Goal: Information Seeking & Learning: Compare options

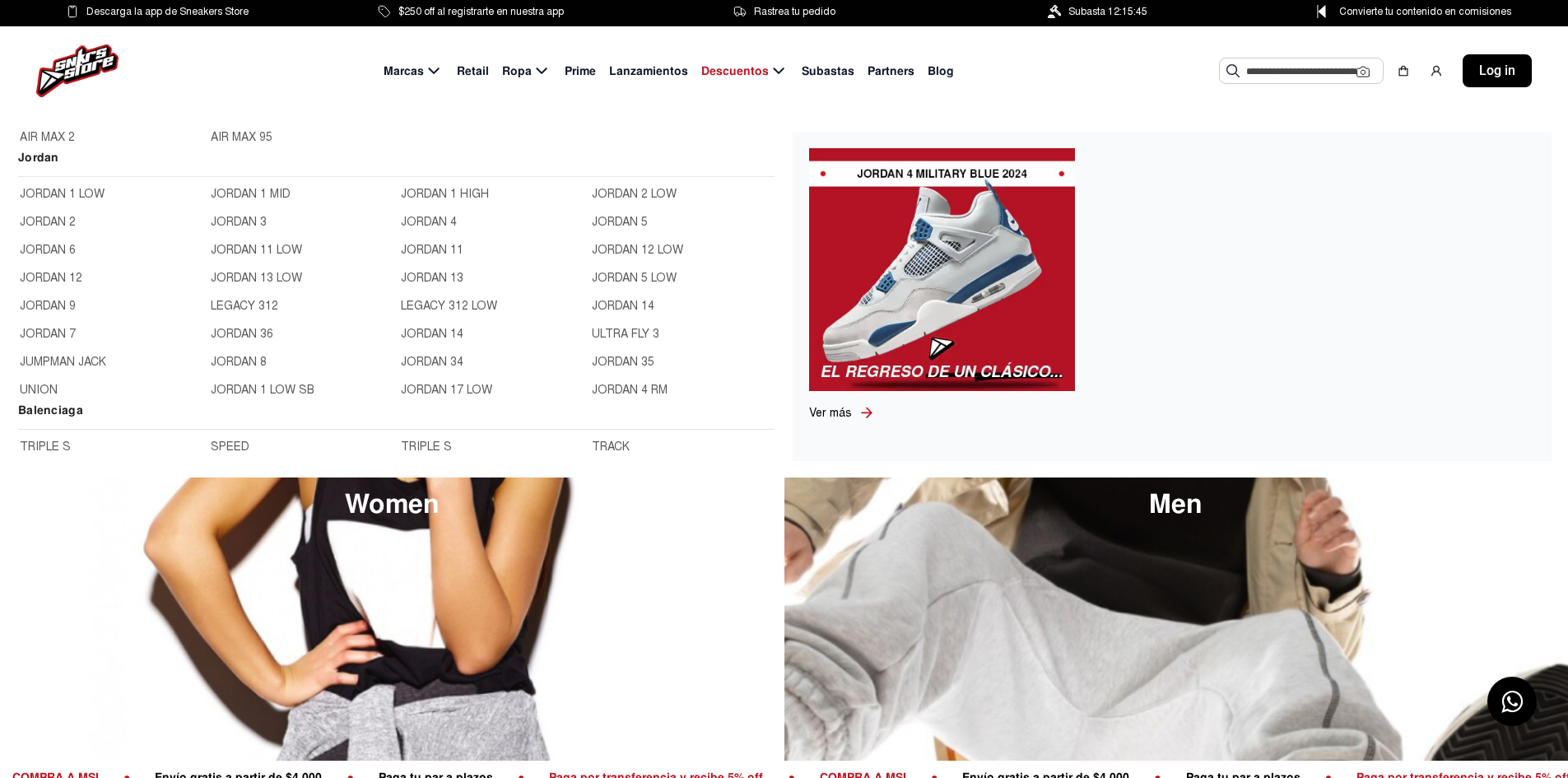
scroll to position [494, 0]
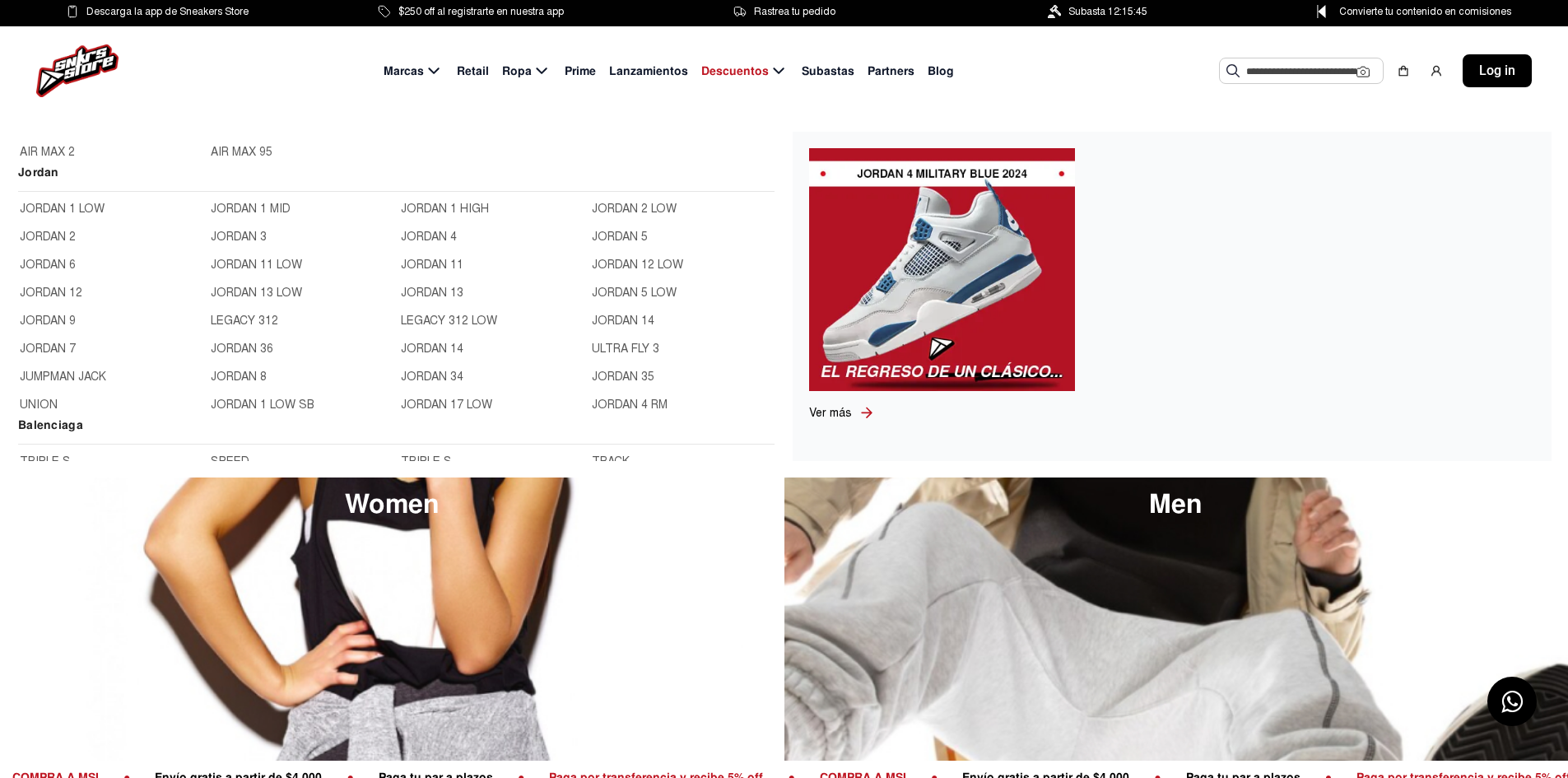
click at [55, 263] on link "JORDAN 6" at bounding box center [110, 265] width 181 height 18
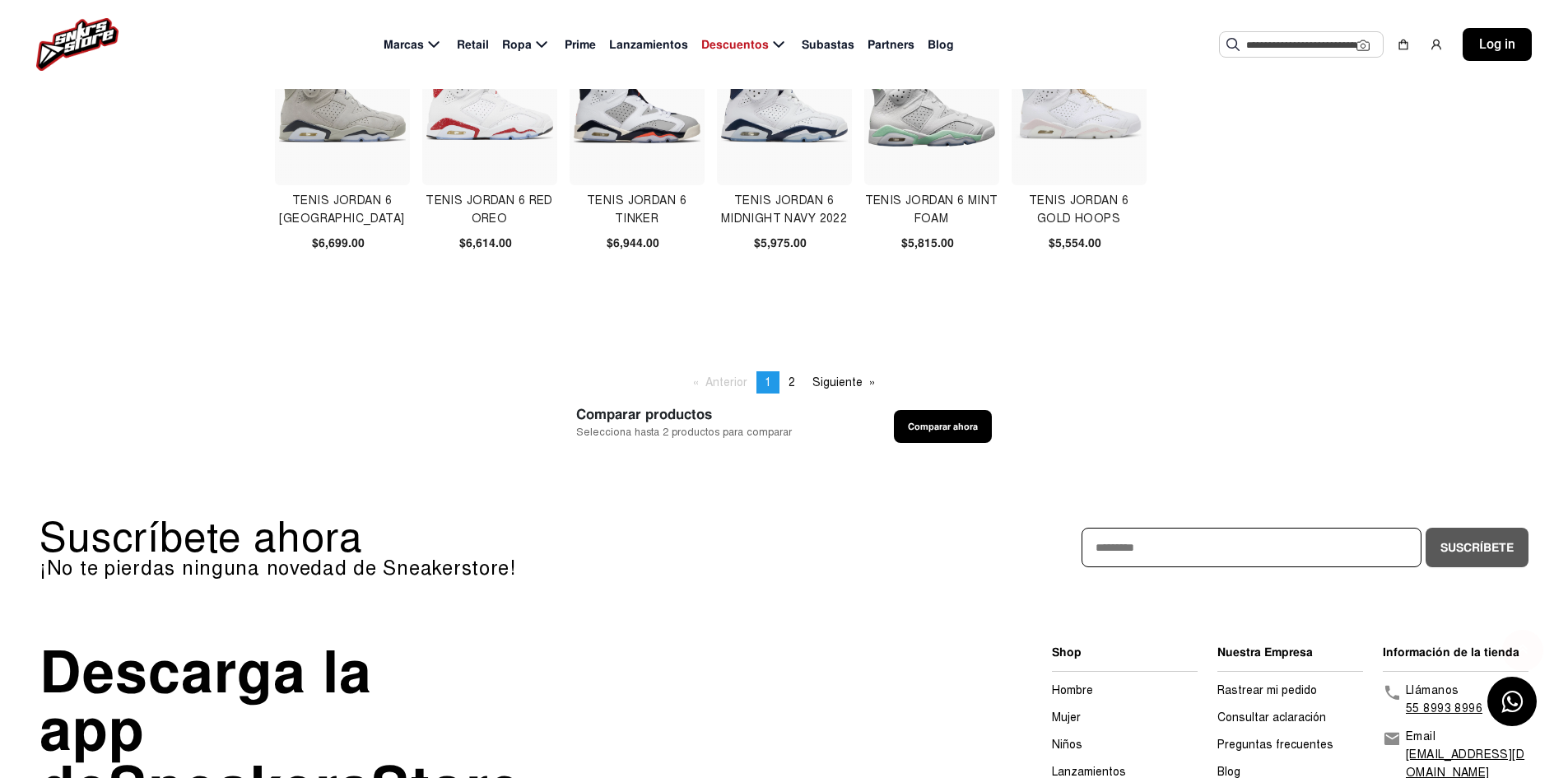
scroll to position [741, 0]
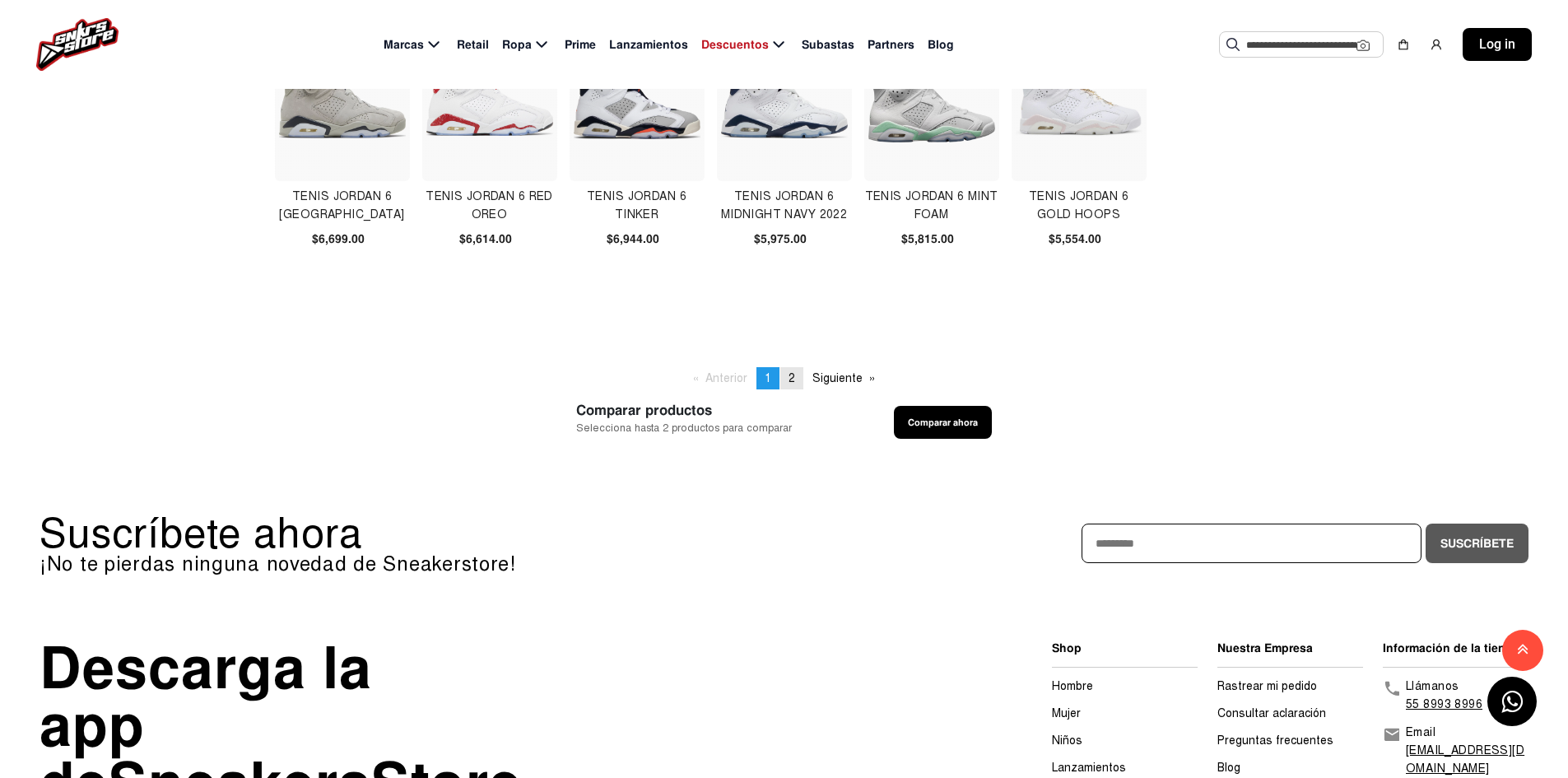
click at [796, 378] on link "page 2" at bounding box center [792, 378] width 23 height 22
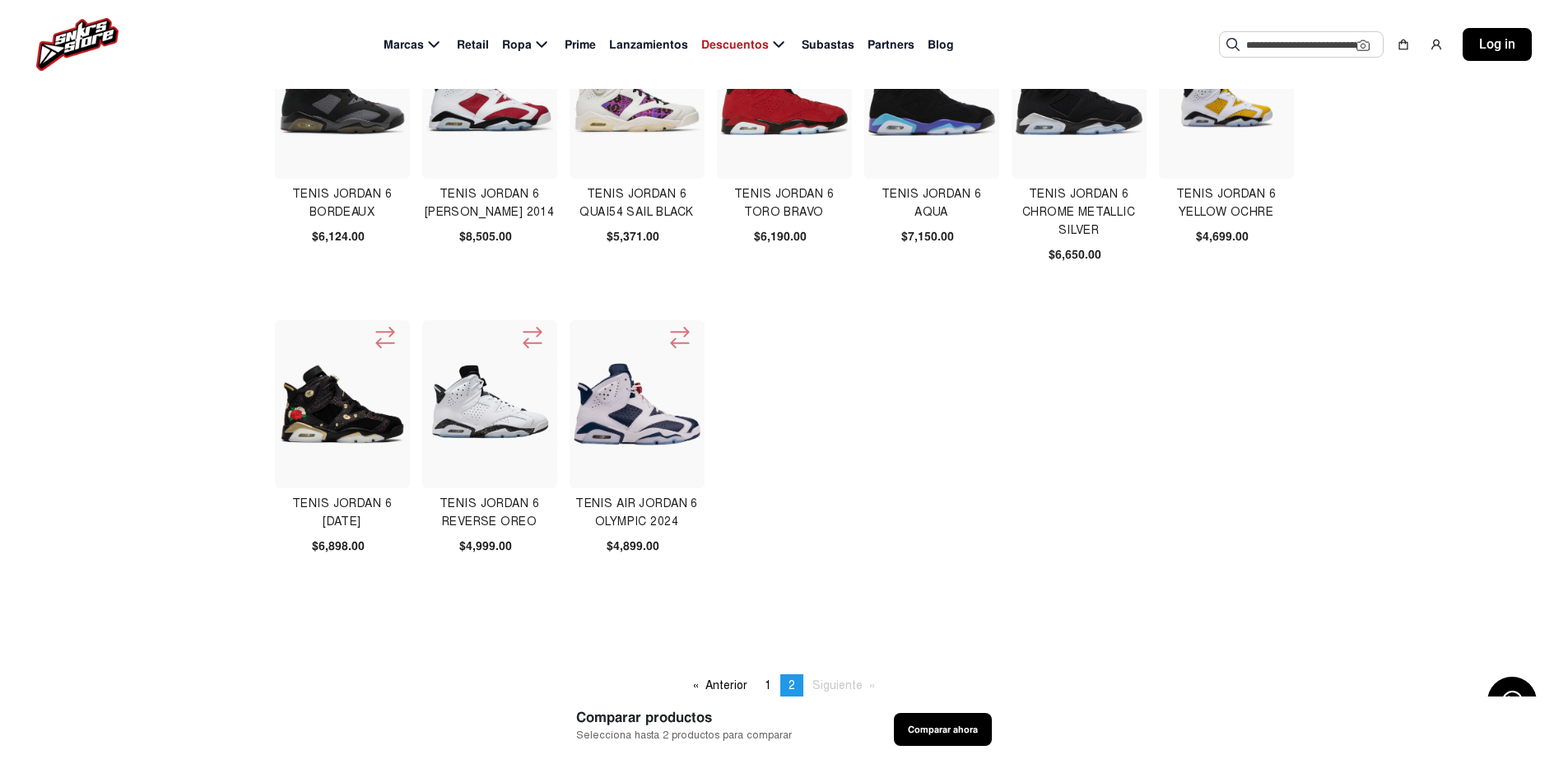
scroll to position [164, 0]
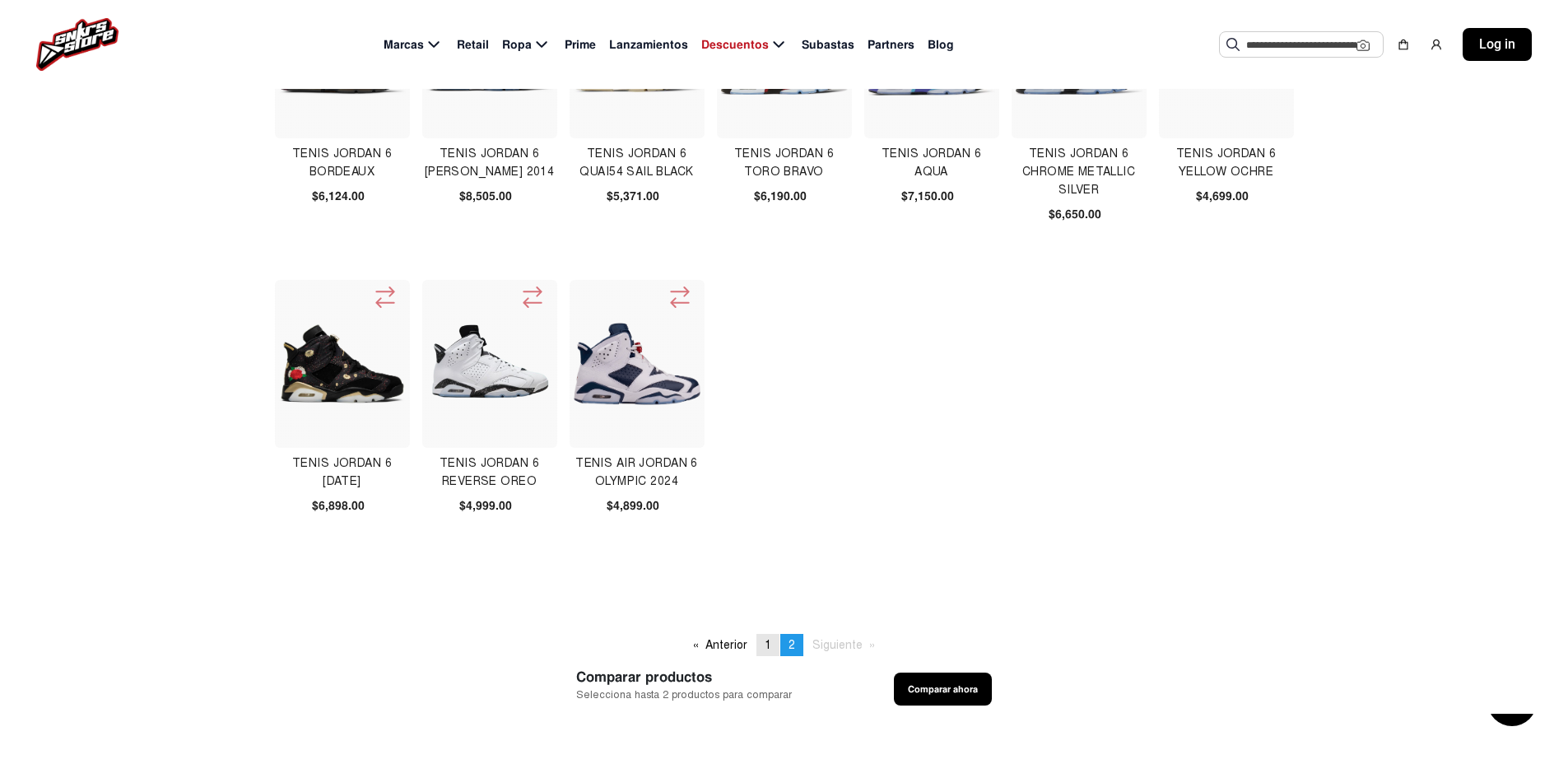
click at [772, 638] on link "page 1" at bounding box center [768, 645] width 23 height 22
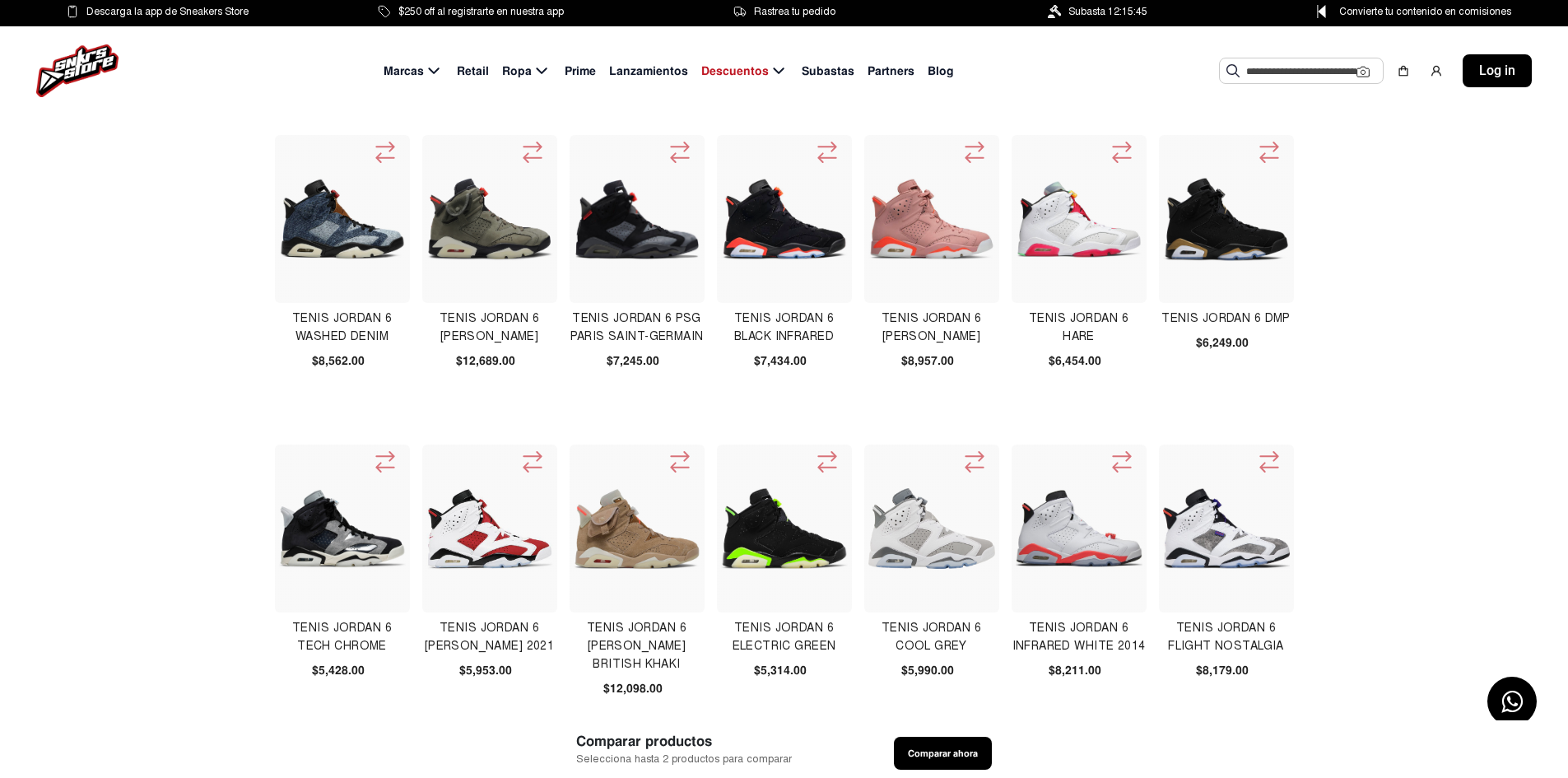
click at [502, 237] on img at bounding box center [490, 219] width 127 height 127
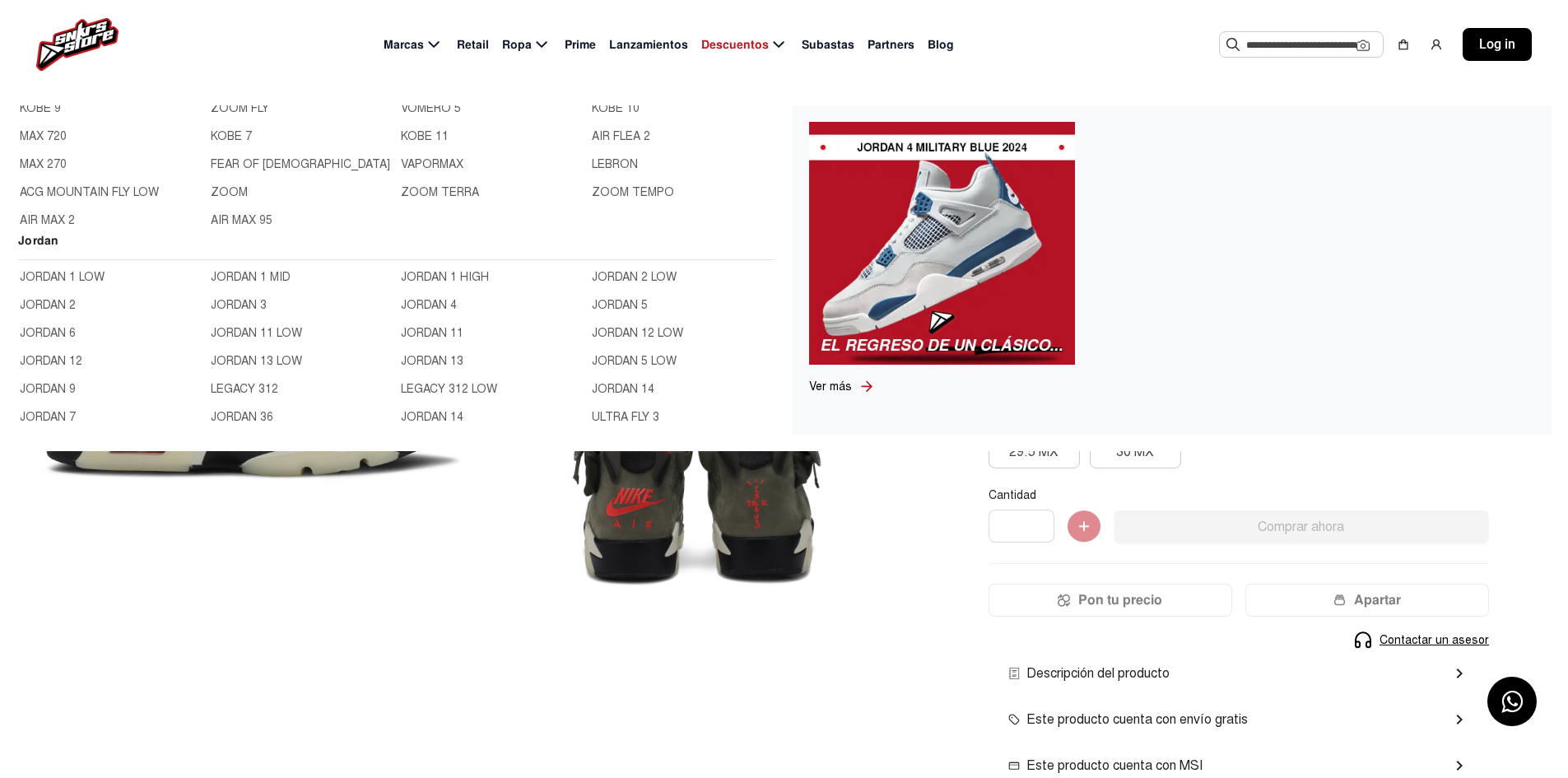
scroll to position [494, 0]
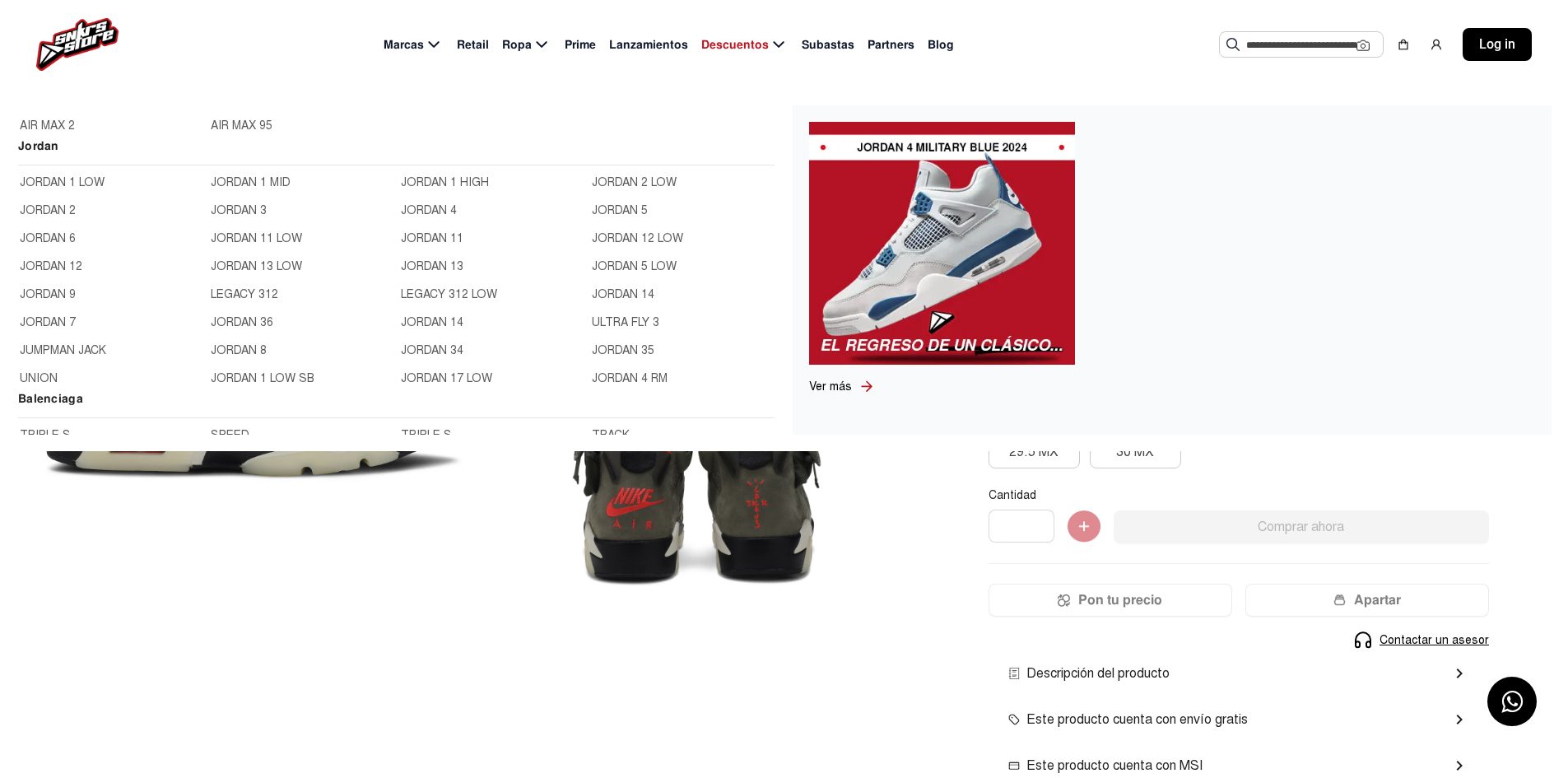
click at [63, 293] on link "JORDAN 9" at bounding box center [110, 295] width 181 height 18
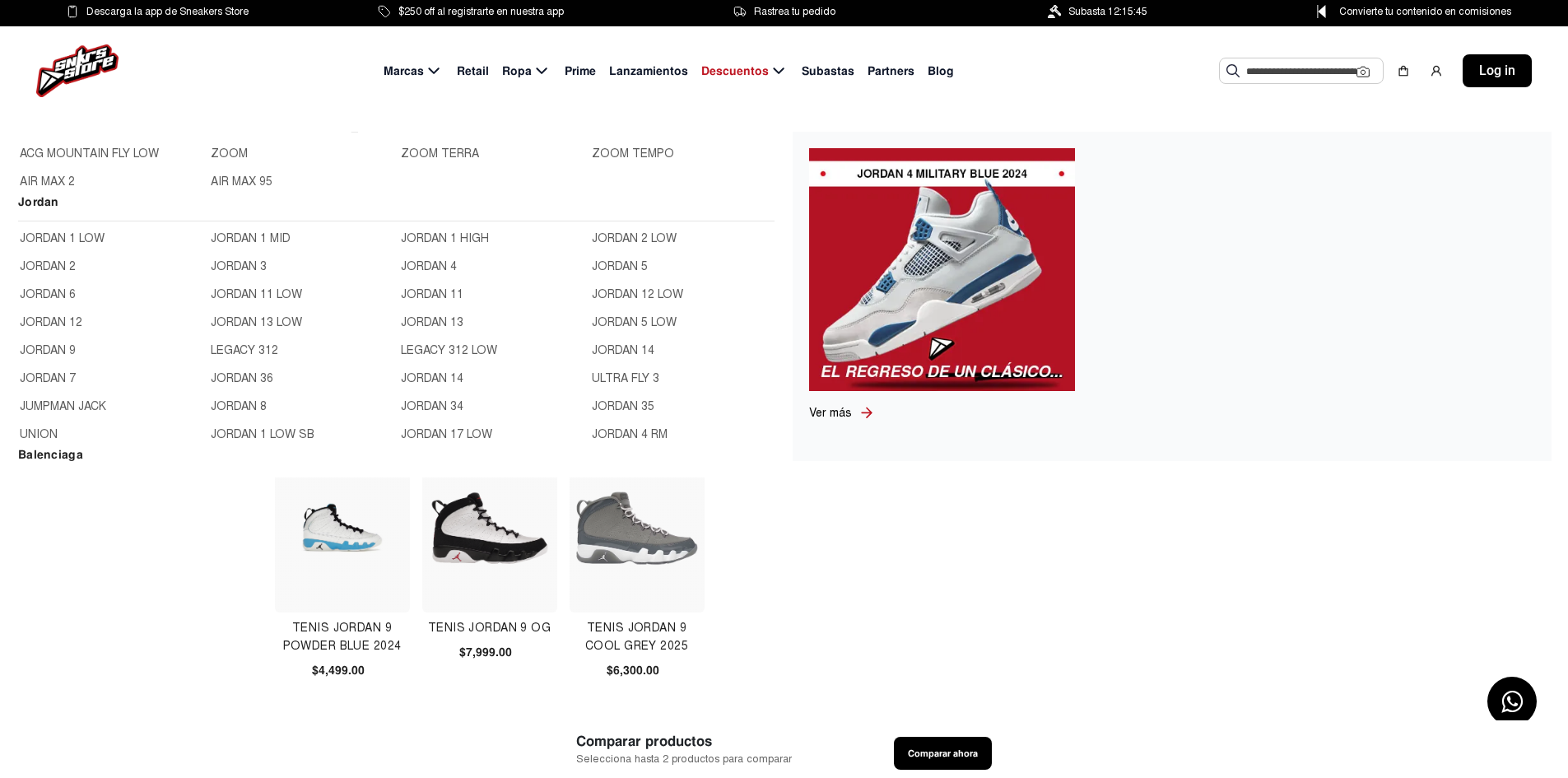
scroll to position [494, 0]
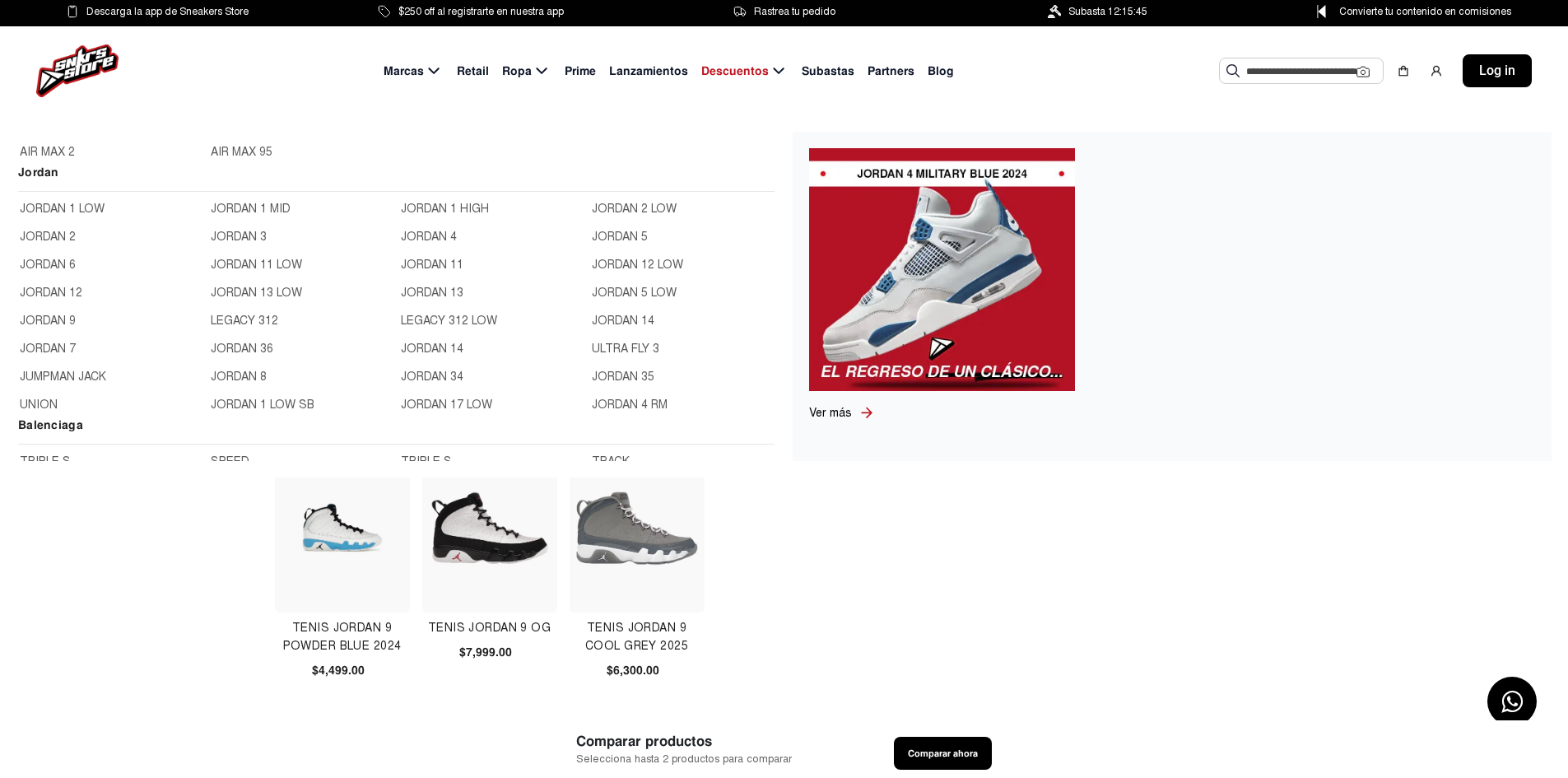
click at [438, 257] on link "JORDAN 11" at bounding box center [491, 265] width 181 height 18
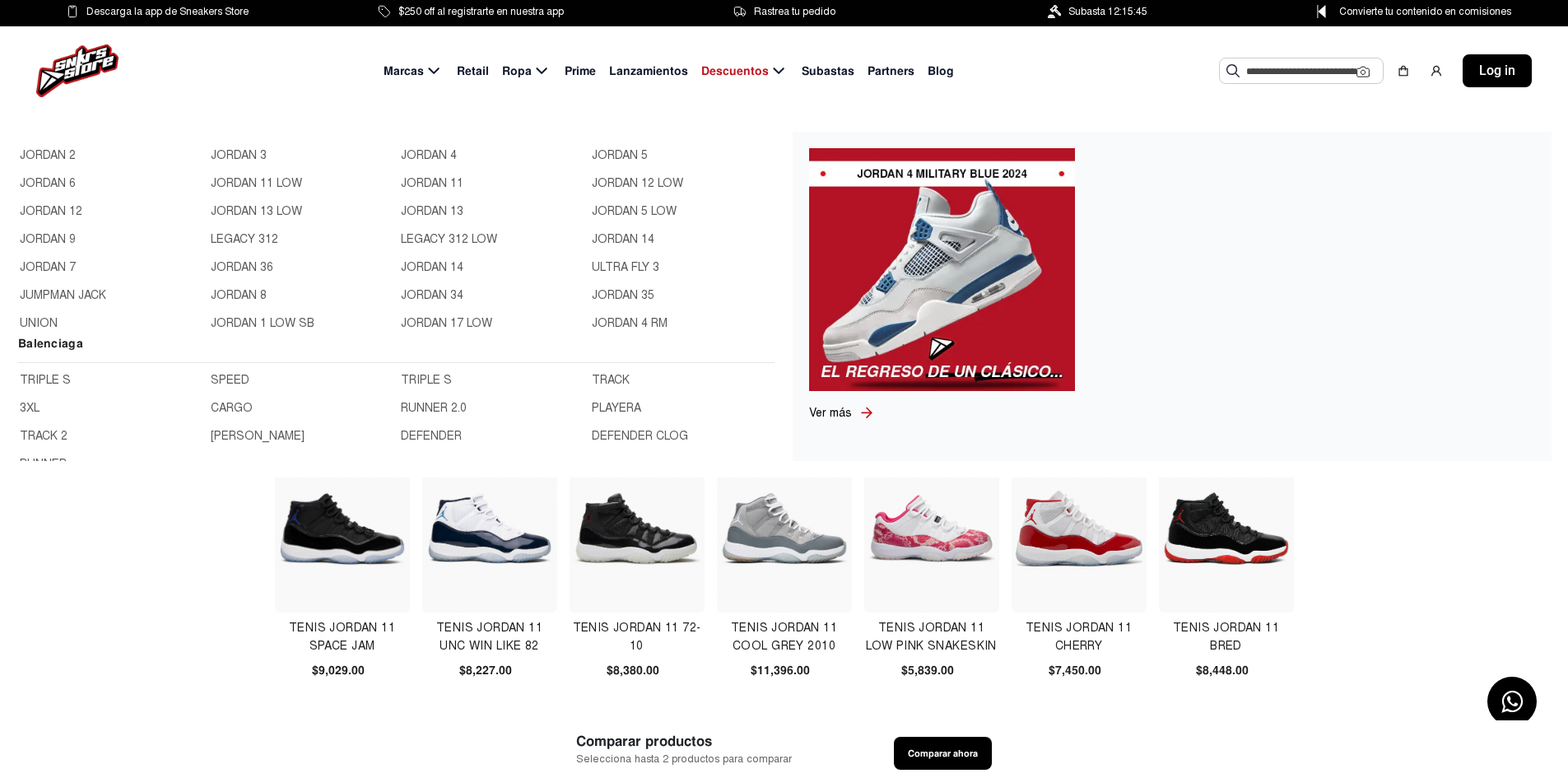
scroll to position [576, 0]
click at [408, 208] on link "JORDAN 13" at bounding box center [491, 211] width 181 height 18
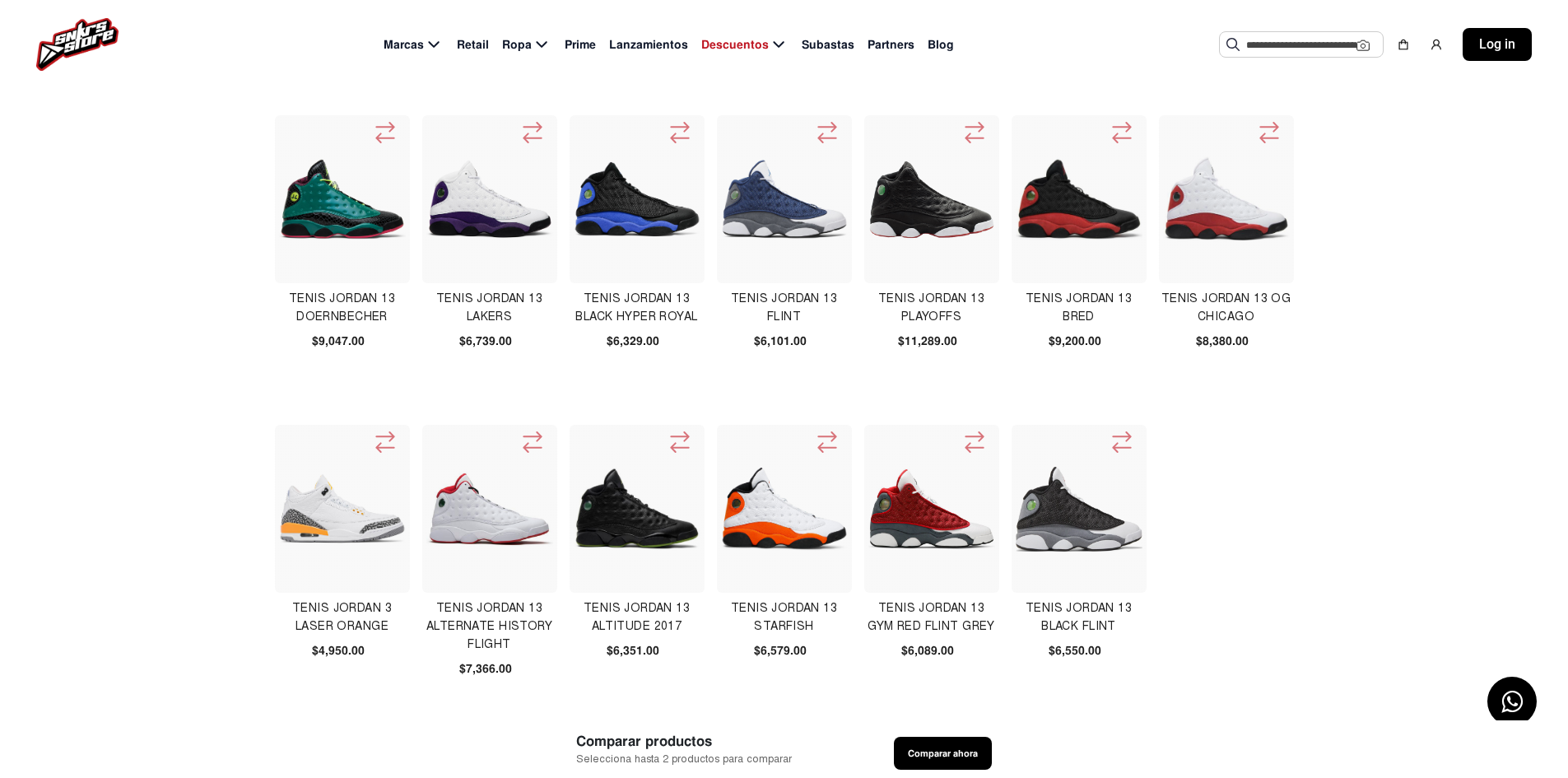
scroll to position [576, 0]
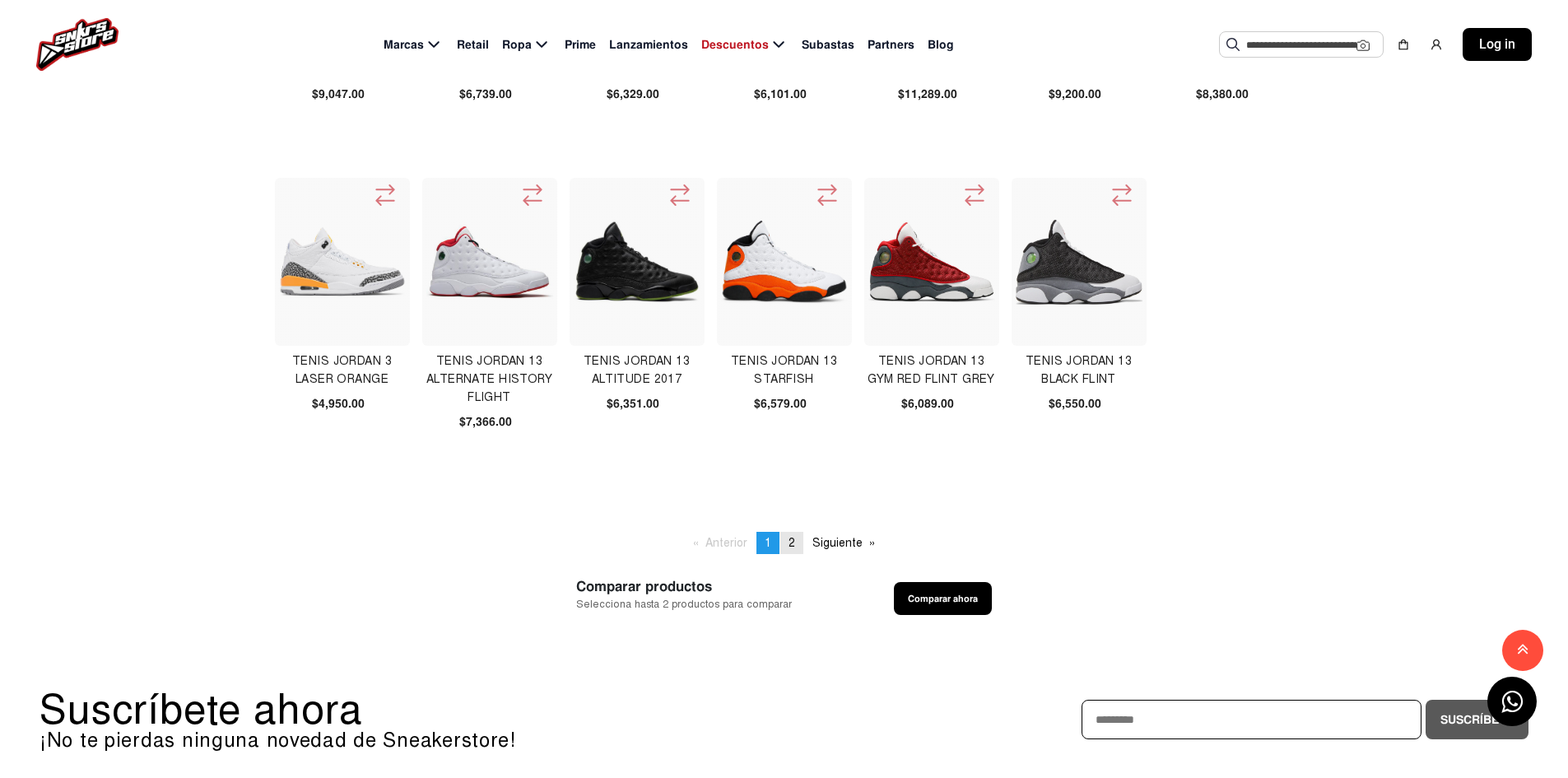
click at [792, 543] on span "2" at bounding box center [791, 542] width 6 height 14
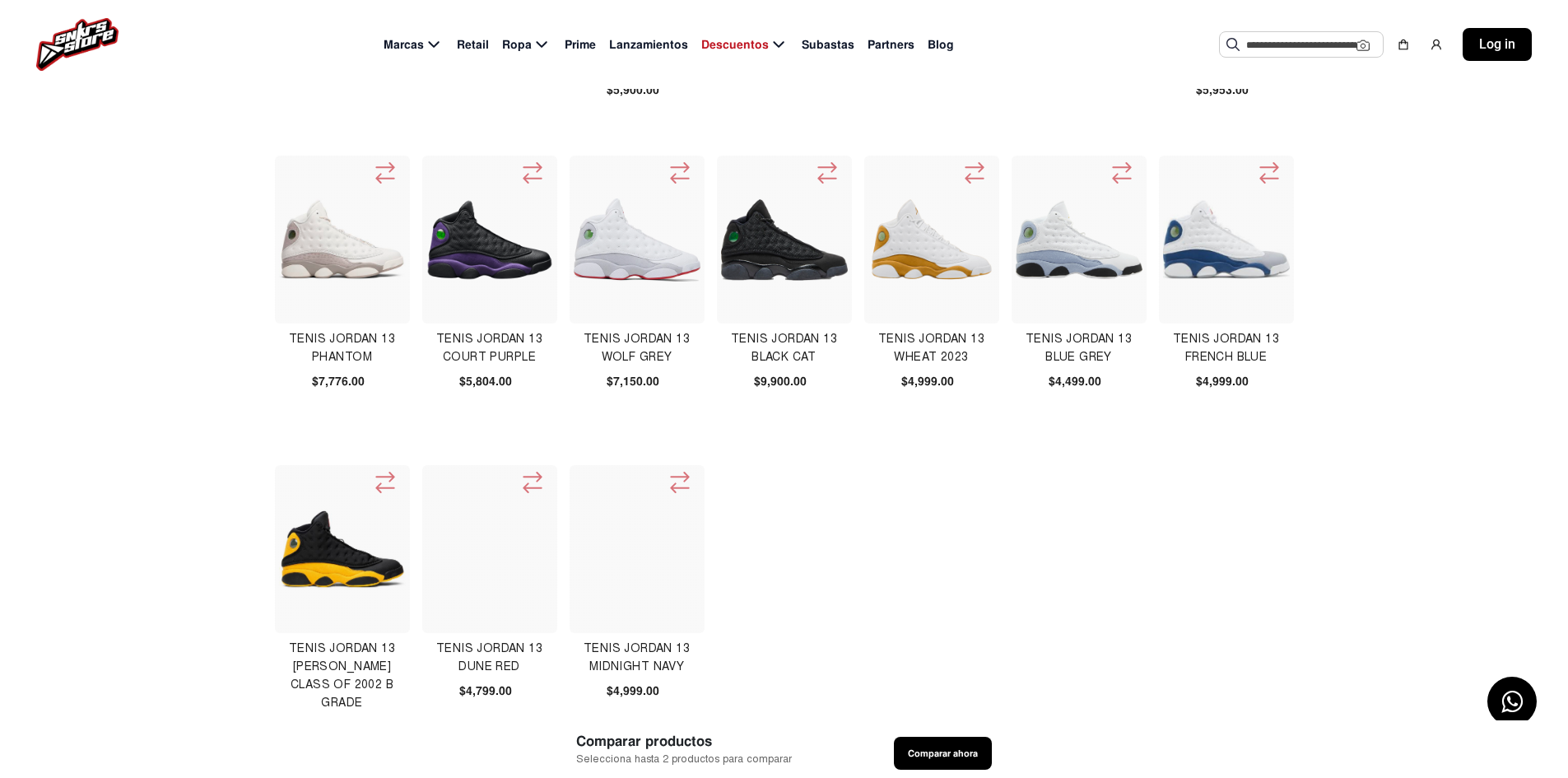
scroll to position [329, 0]
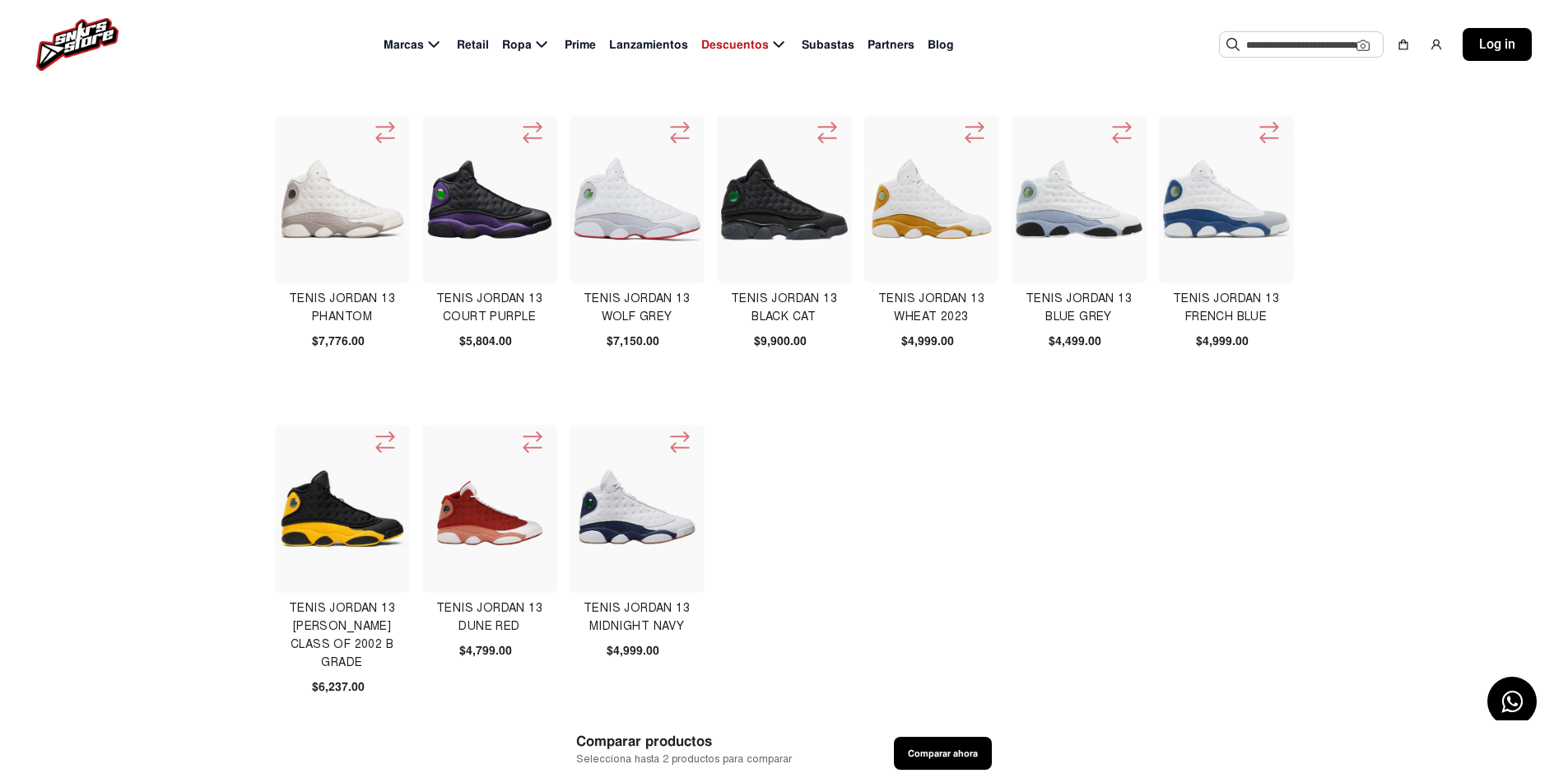
click at [637, 211] on img at bounding box center [637, 199] width 127 height 84
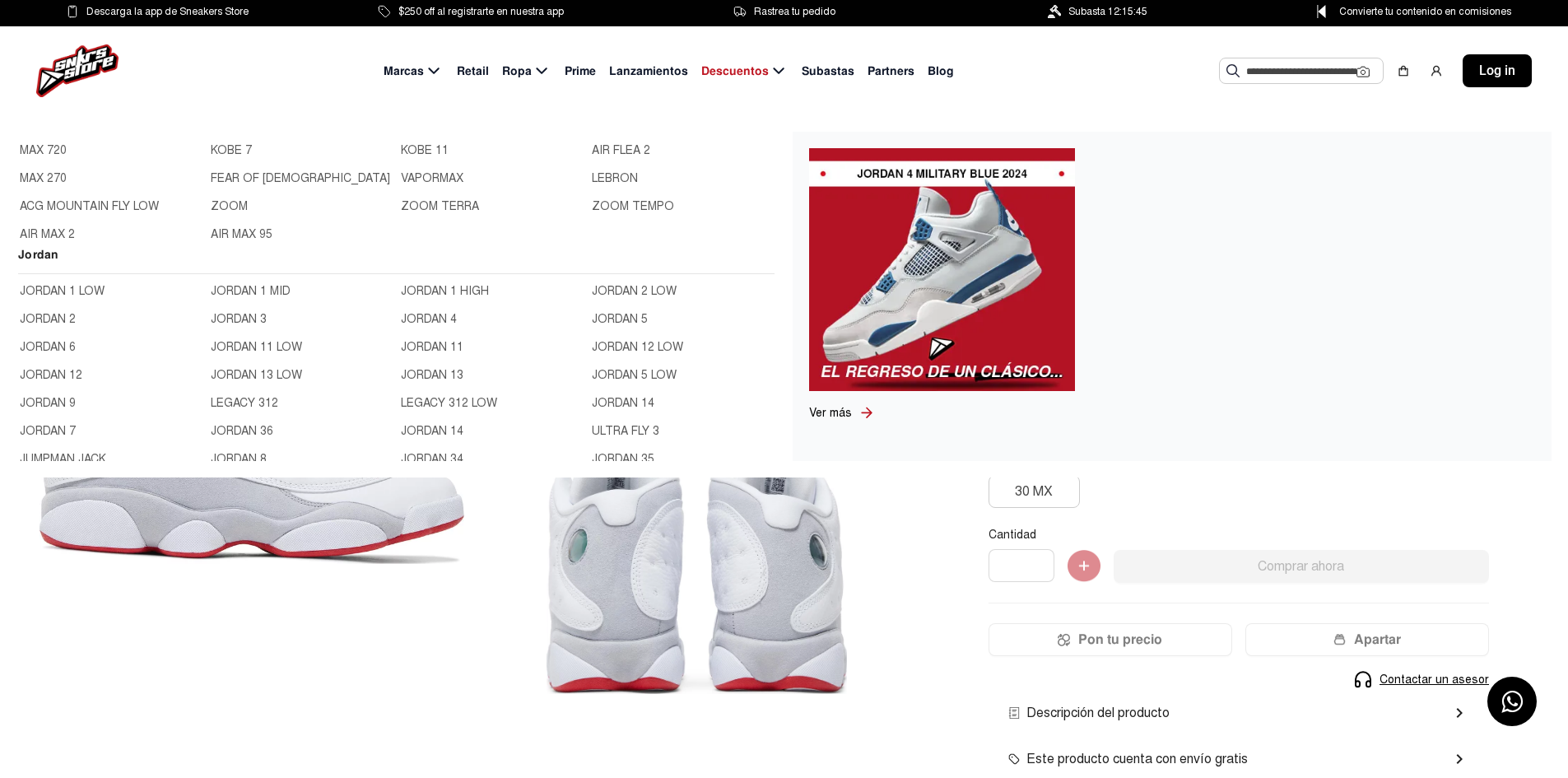
scroll to position [494, 0]
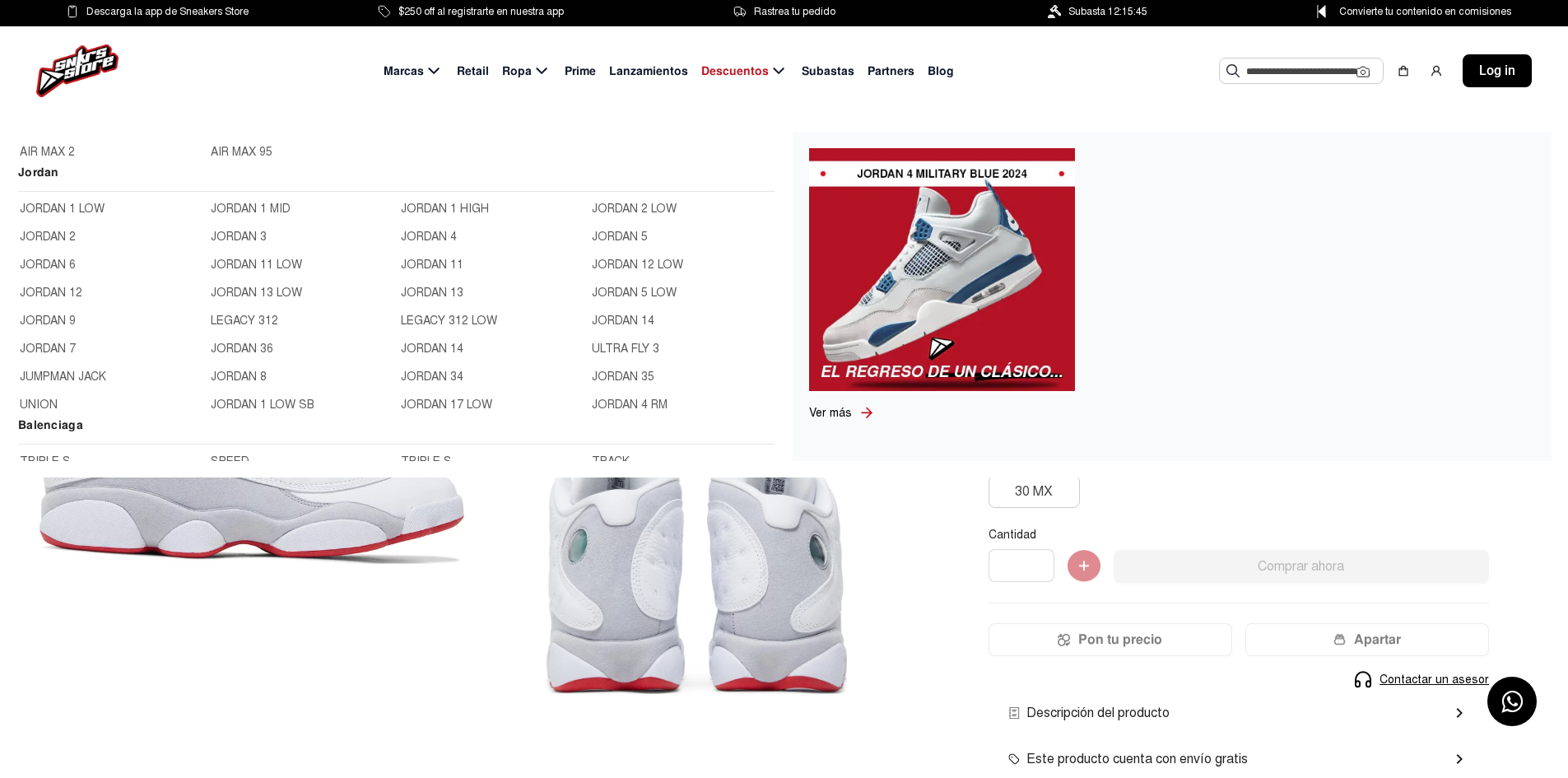
click at [432, 349] on link "JORDAN 14" at bounding box center [491, 349] width 181 height 18
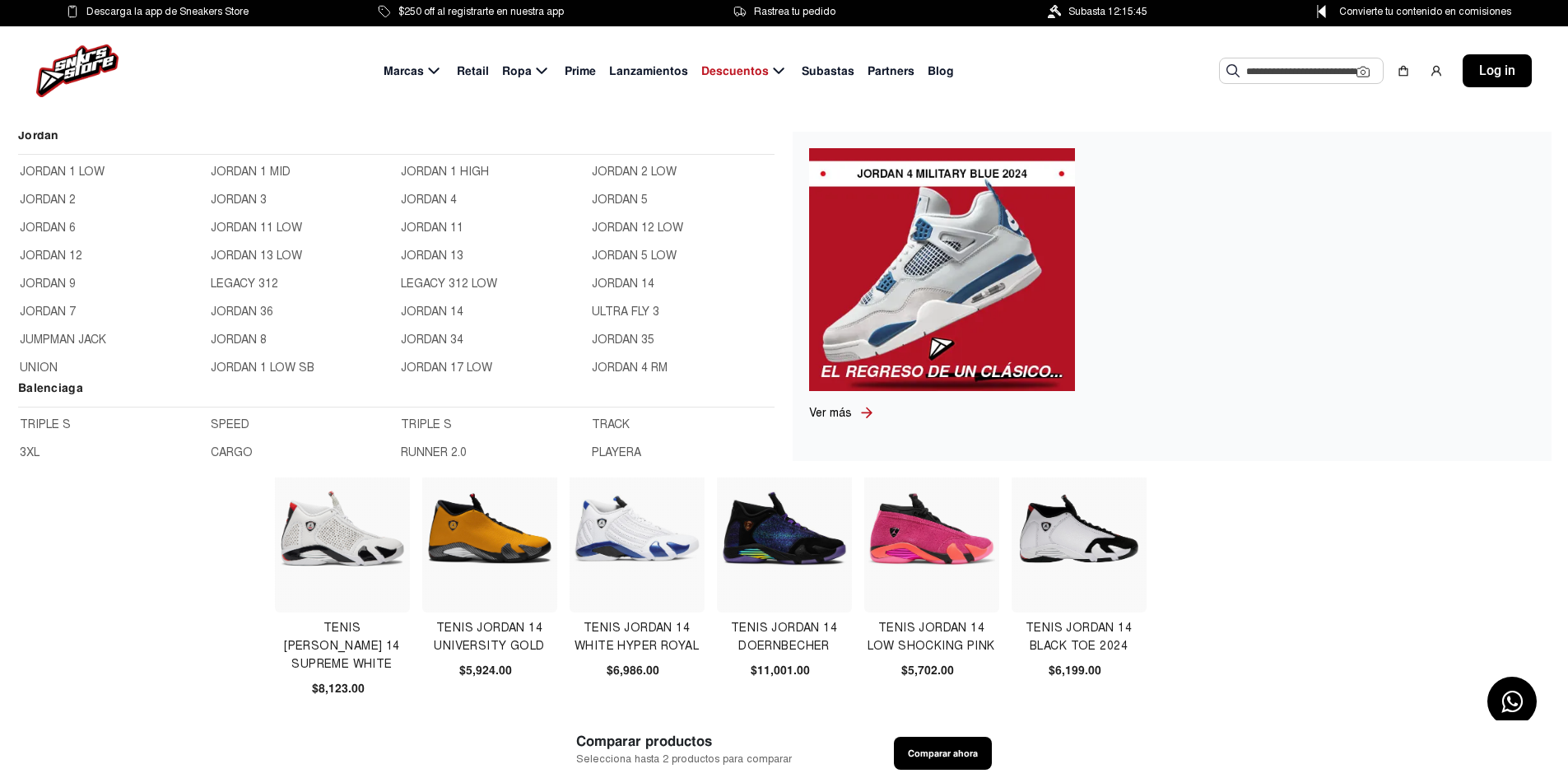
scroll to position [494, 0]
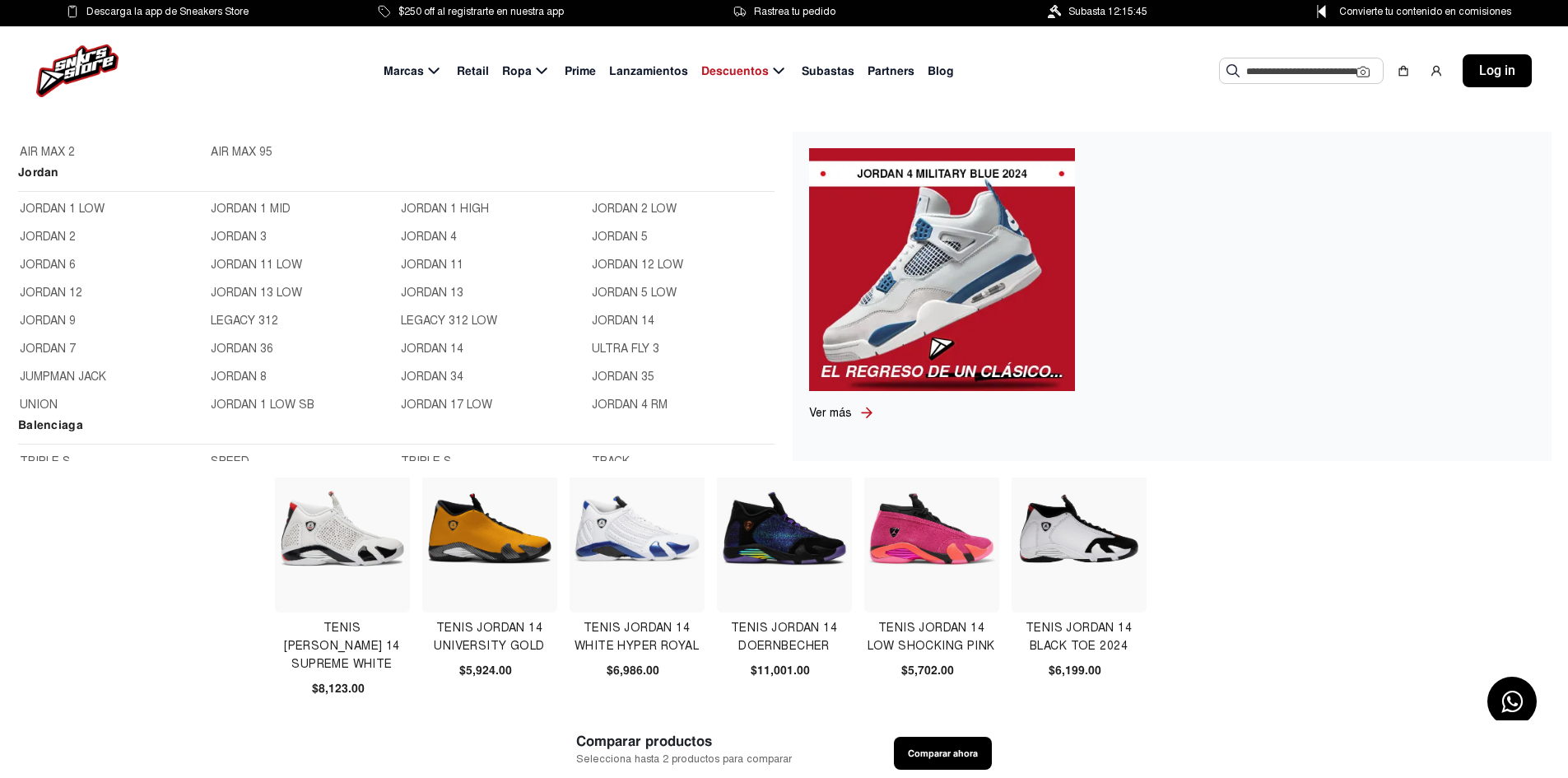
click at [245, 231] on link "JORDAN 3" at bounding box center [300, 237] width 181 height 18
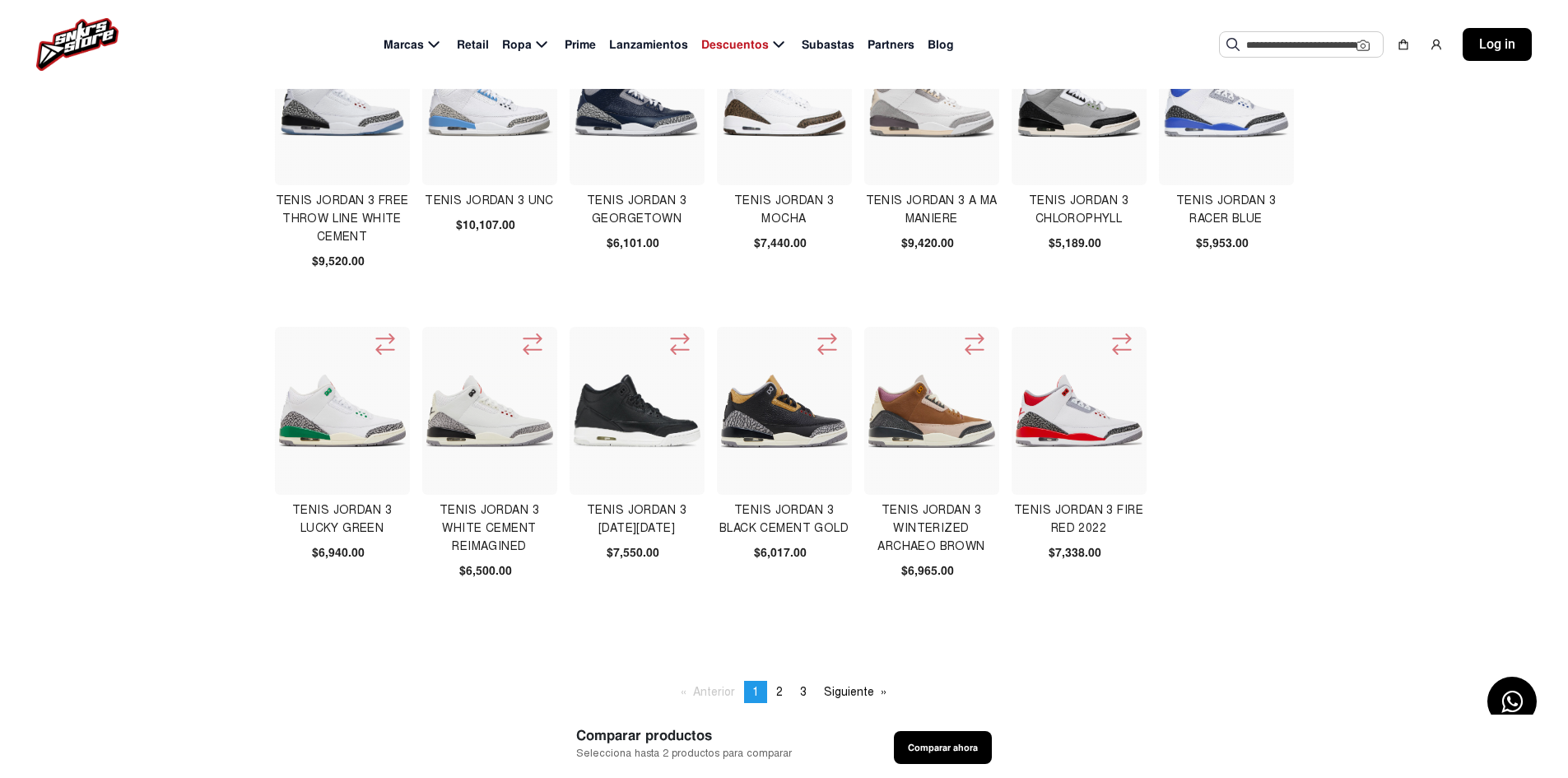
scroll to position [576, 0]
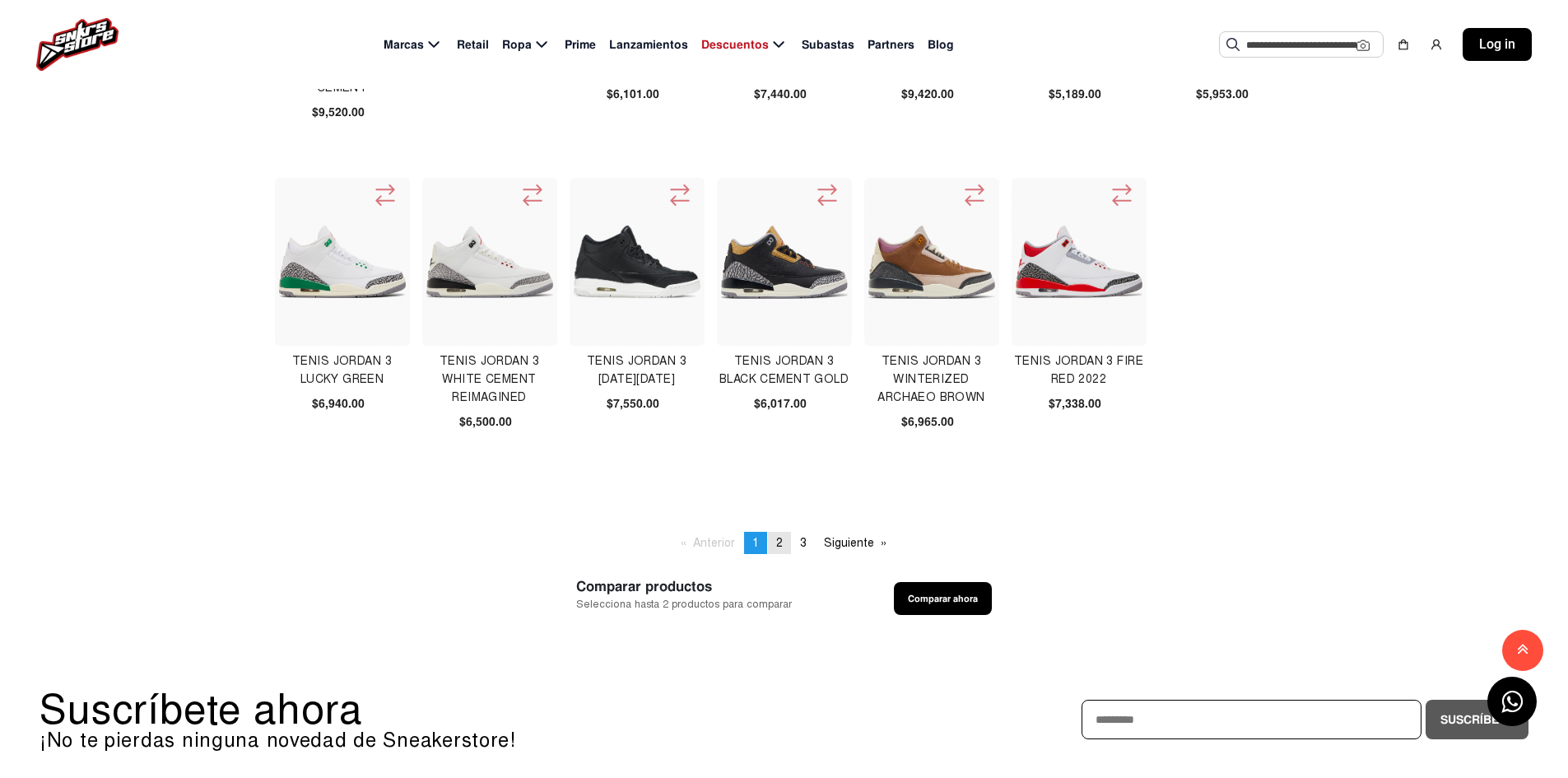
click at [777, 538] on span "2" at bounding box center [779, 542] width 6 height 14
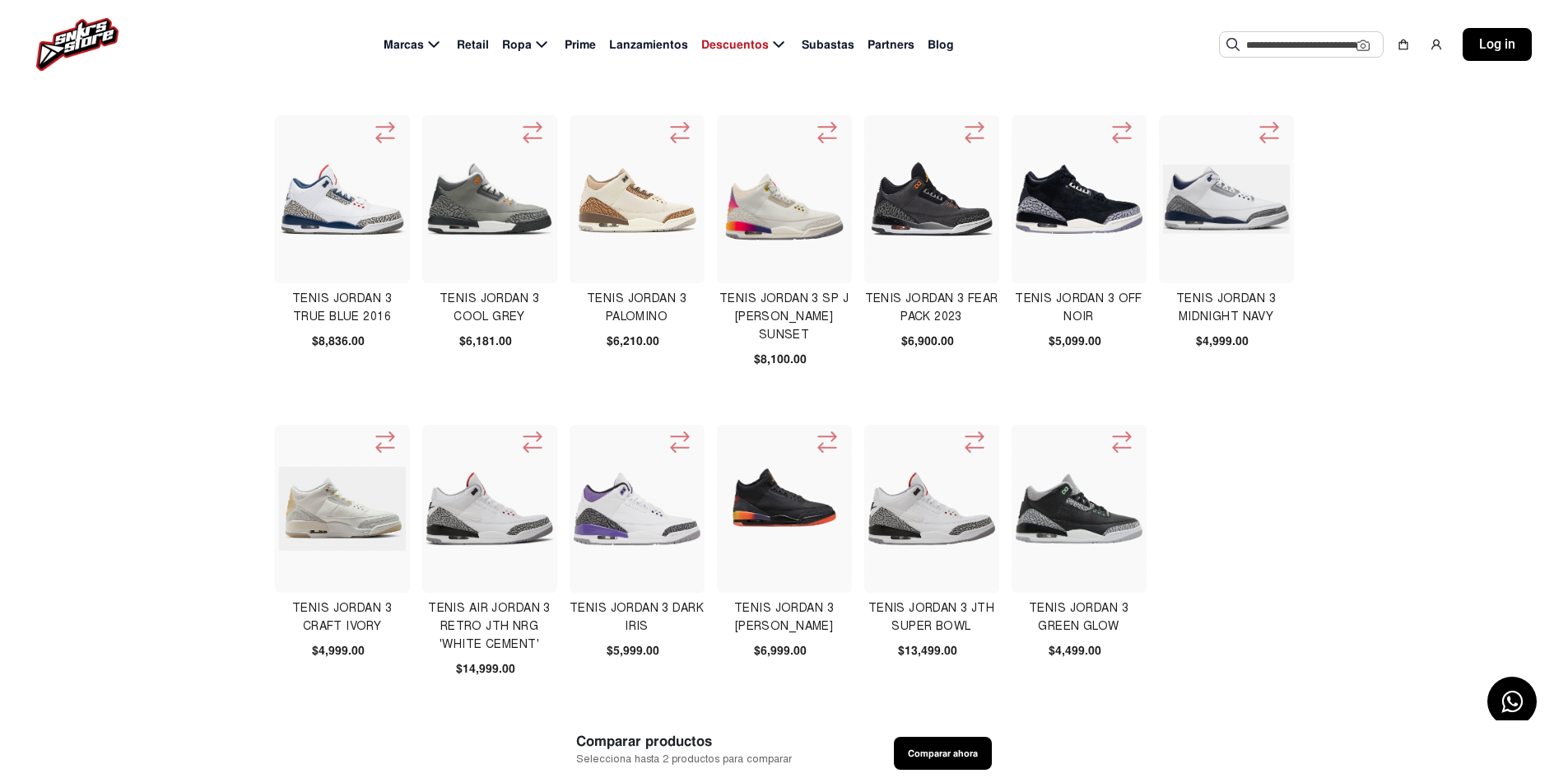
scroll to position [412, 0]
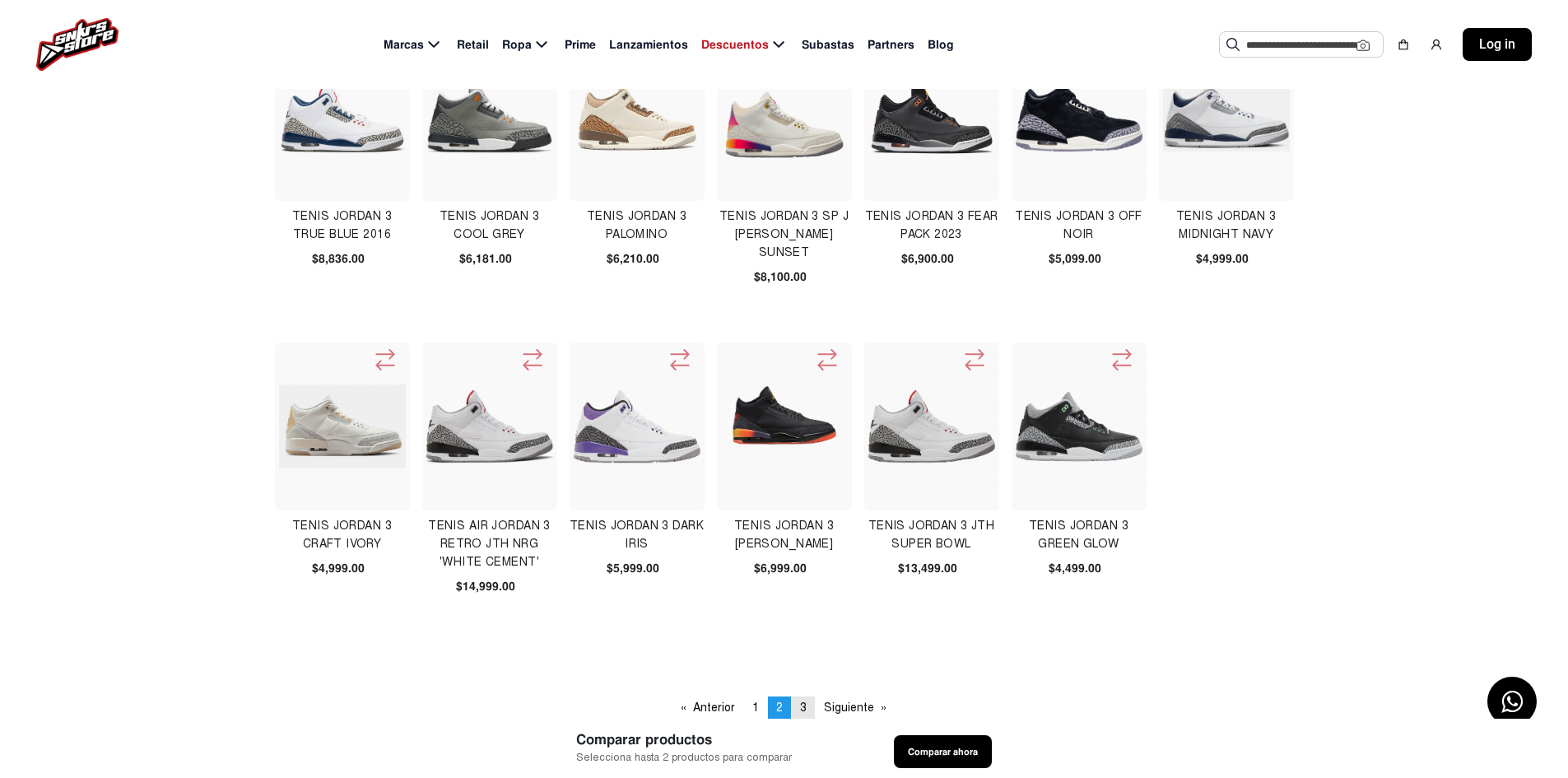
click at [805, 710] on span "3" at bounding box center [803, 707] width 6 height 14
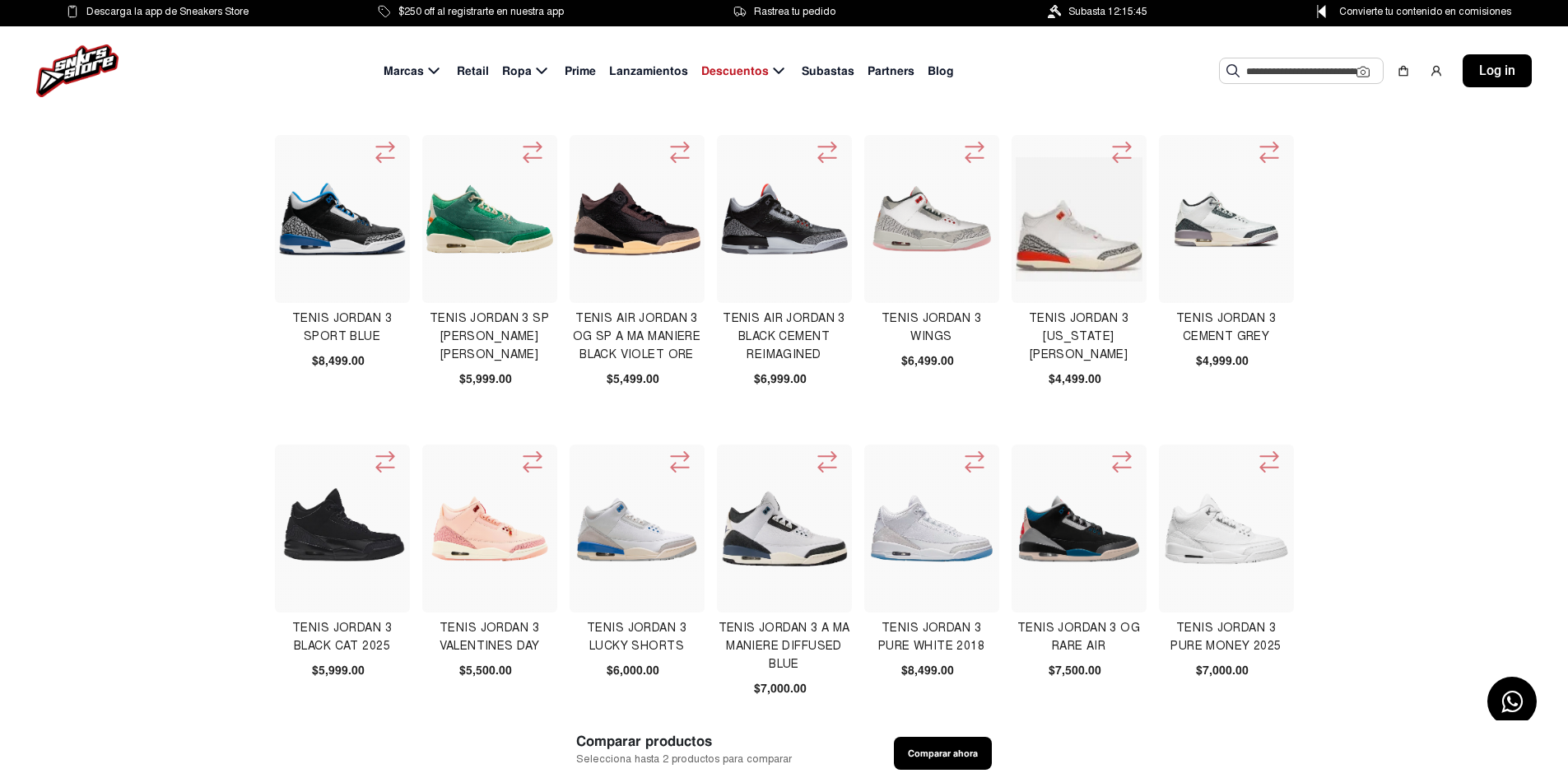
click at [646, 76] on span "Lanzamientos" at bounding box center [649, 71] width 79 height 17
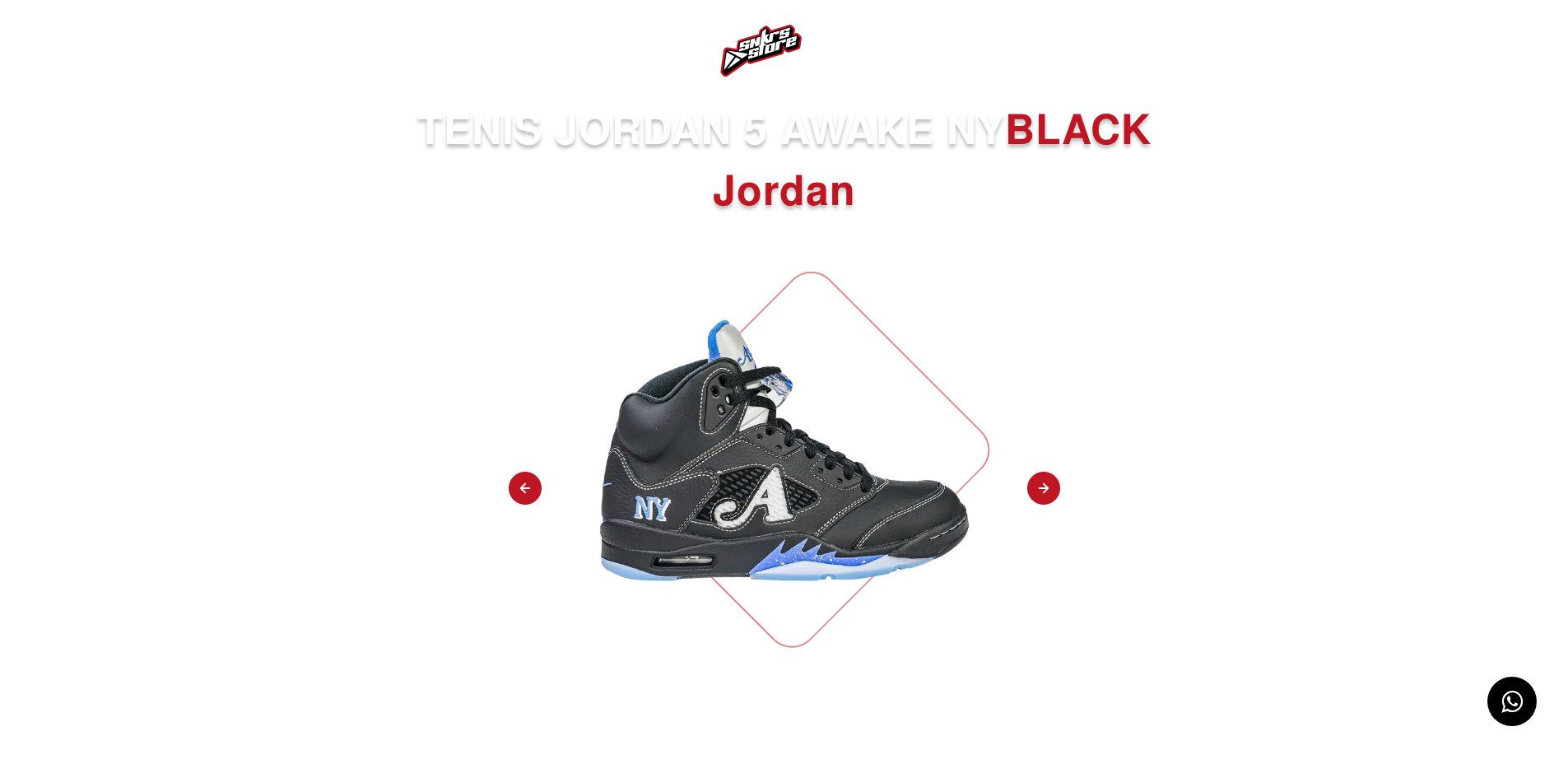
click at [1040, 484] on img at bounding box center [1043, 489] width 33 height 35
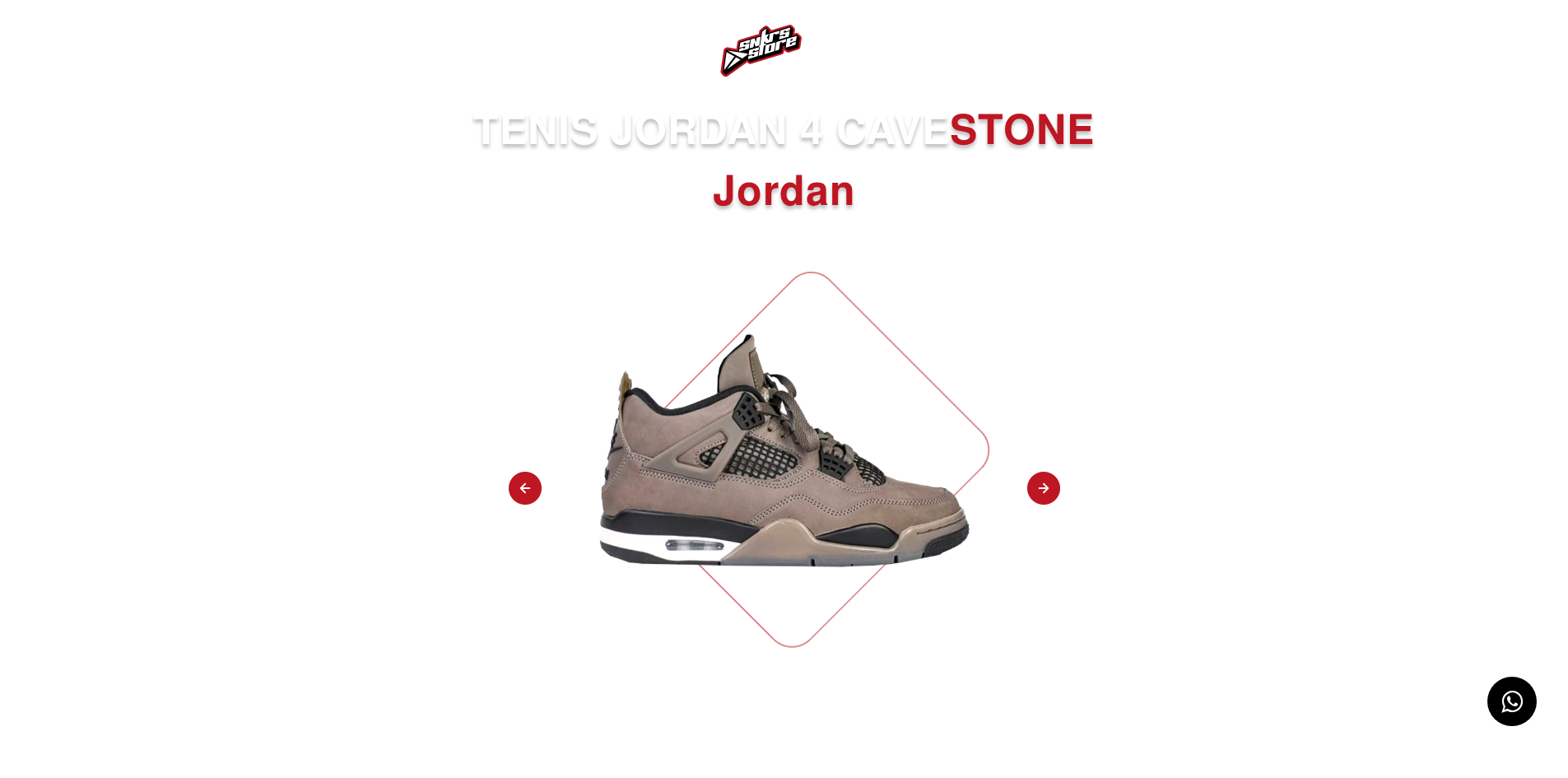
click at [1041, 487] on img at bounding box center [1043, 489] width 33 height 35
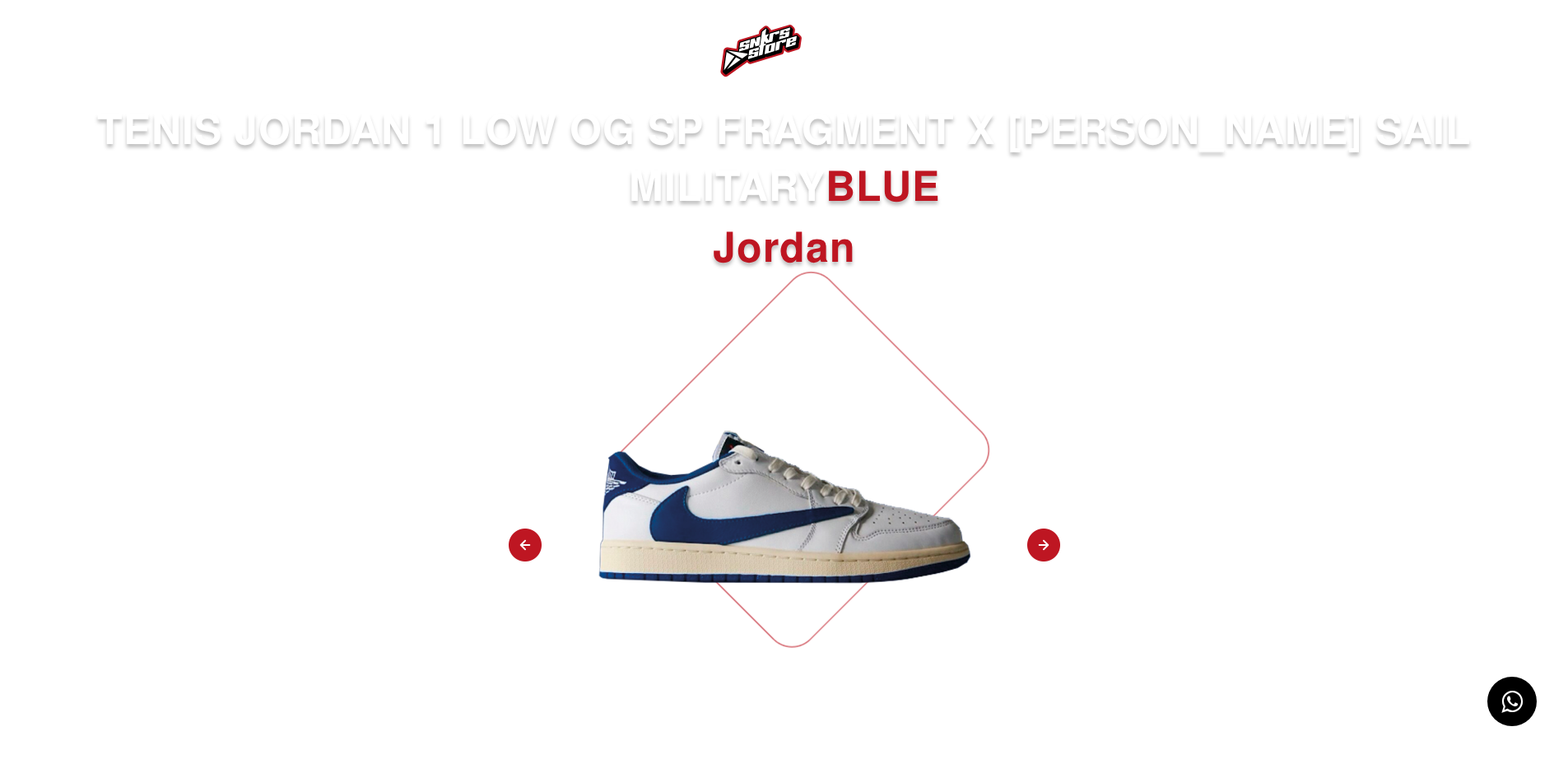
click at [1041, 487] on div "TENIS JORDAN 1 LOW OG SP FRAGMENT X TRAVIS SCOTT SAIL MILITARY BLUE Jordan Regi…" at bounding box center [784, 618] width 1568 height 1032
click at [1041, 540] on img at bounding box center [1043, 546] width 33 height 35
click at [1042, 544] on img at bounding box center [1043, 546] width 33 height 35
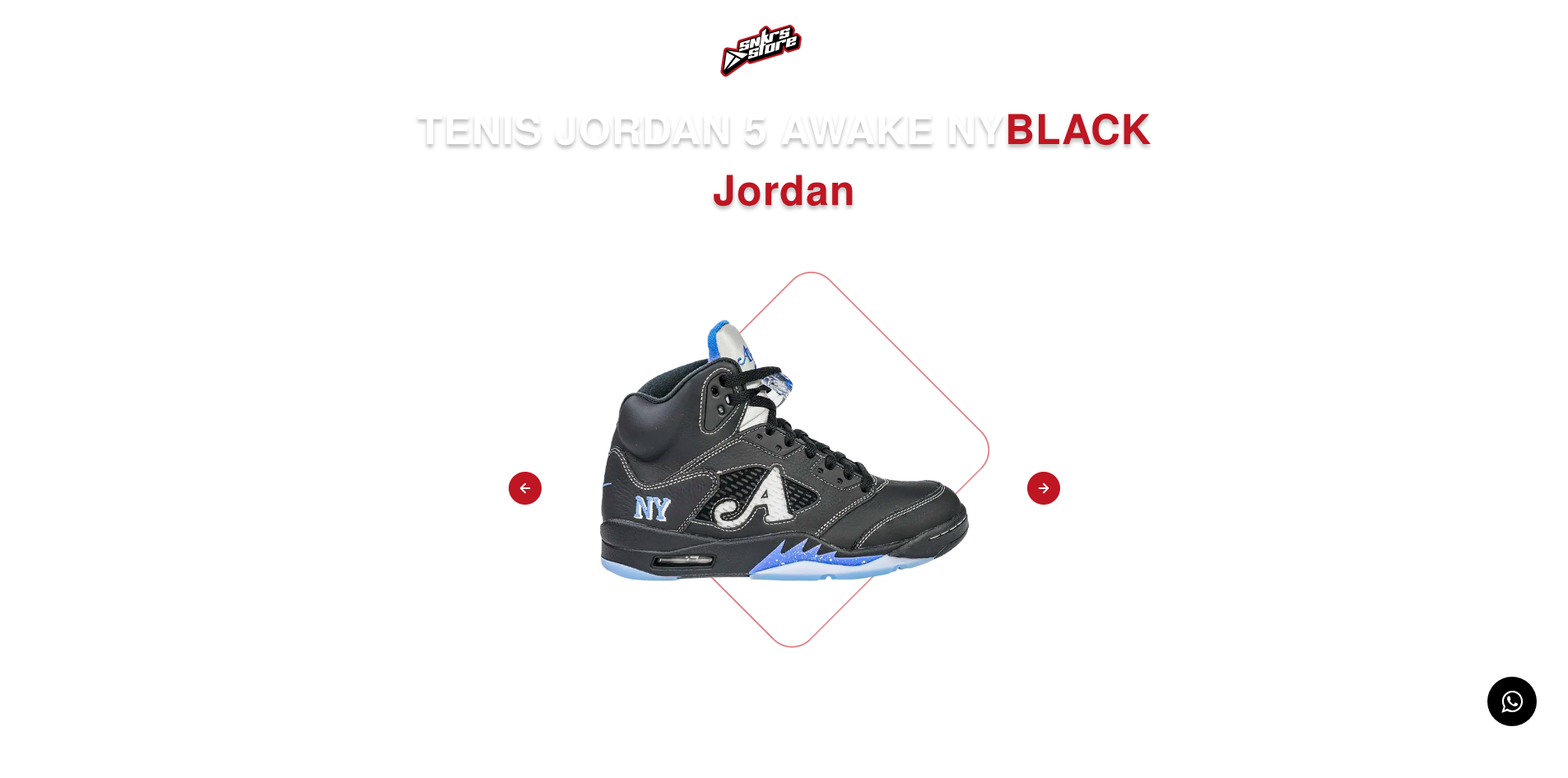
click at [1038, 490] on img at bounding box center [1043, 489] width 33 height 35
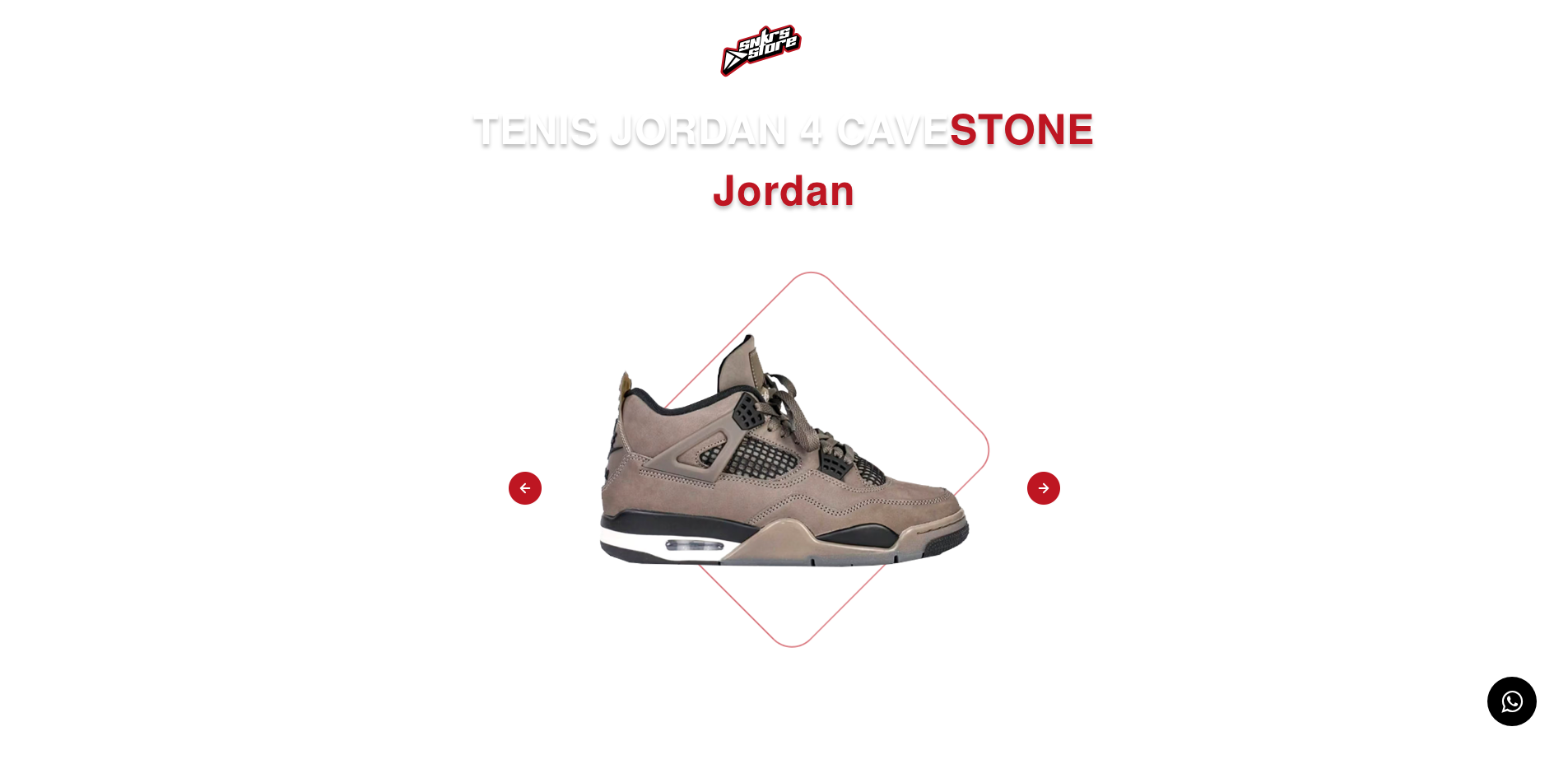
click at [1038, 490] on img at bounding box center [1043, 489] width 33 height 35
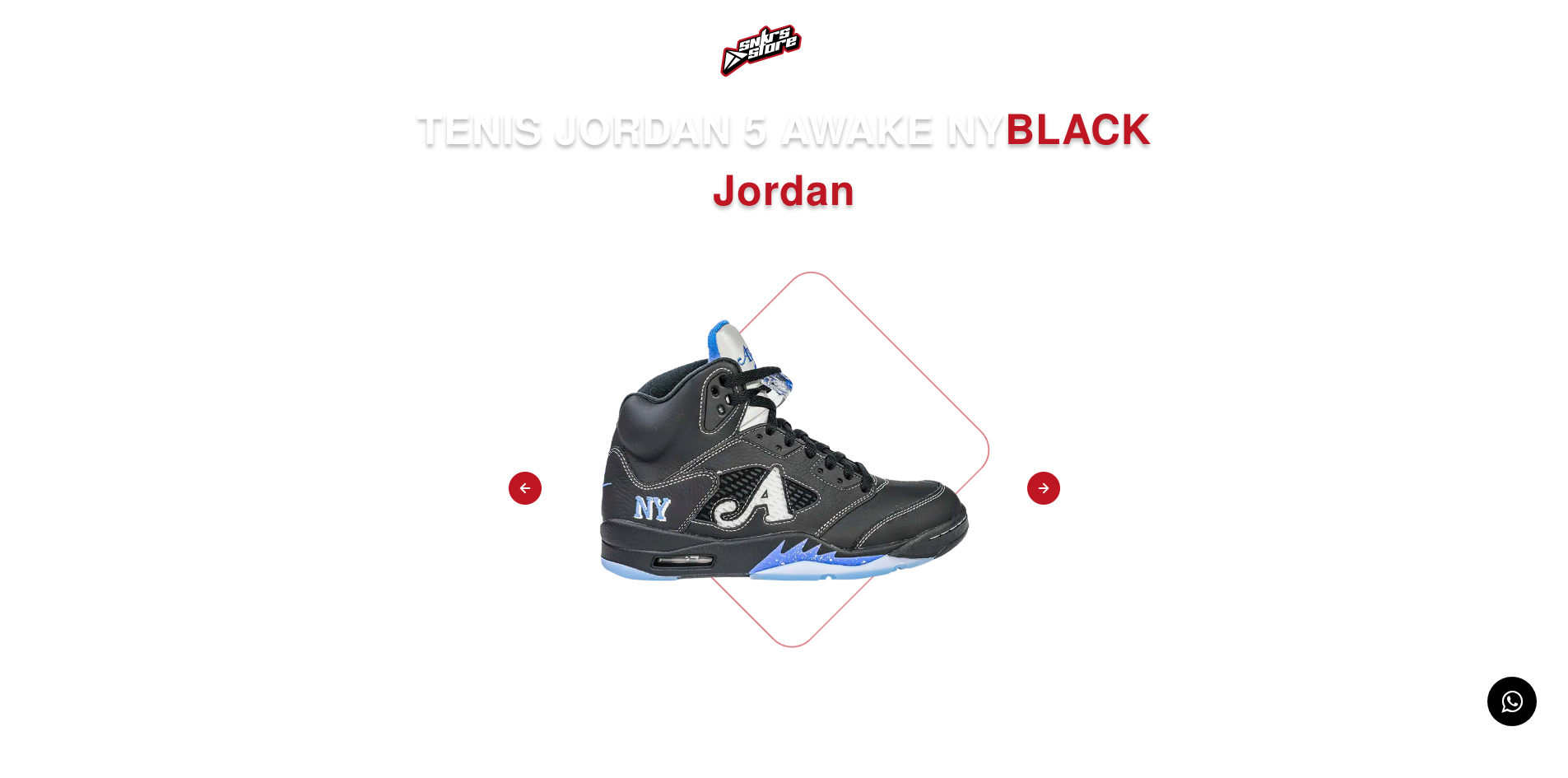
click at [1043, 489] on img at bounding box center [1043, 489] width 33 height 35
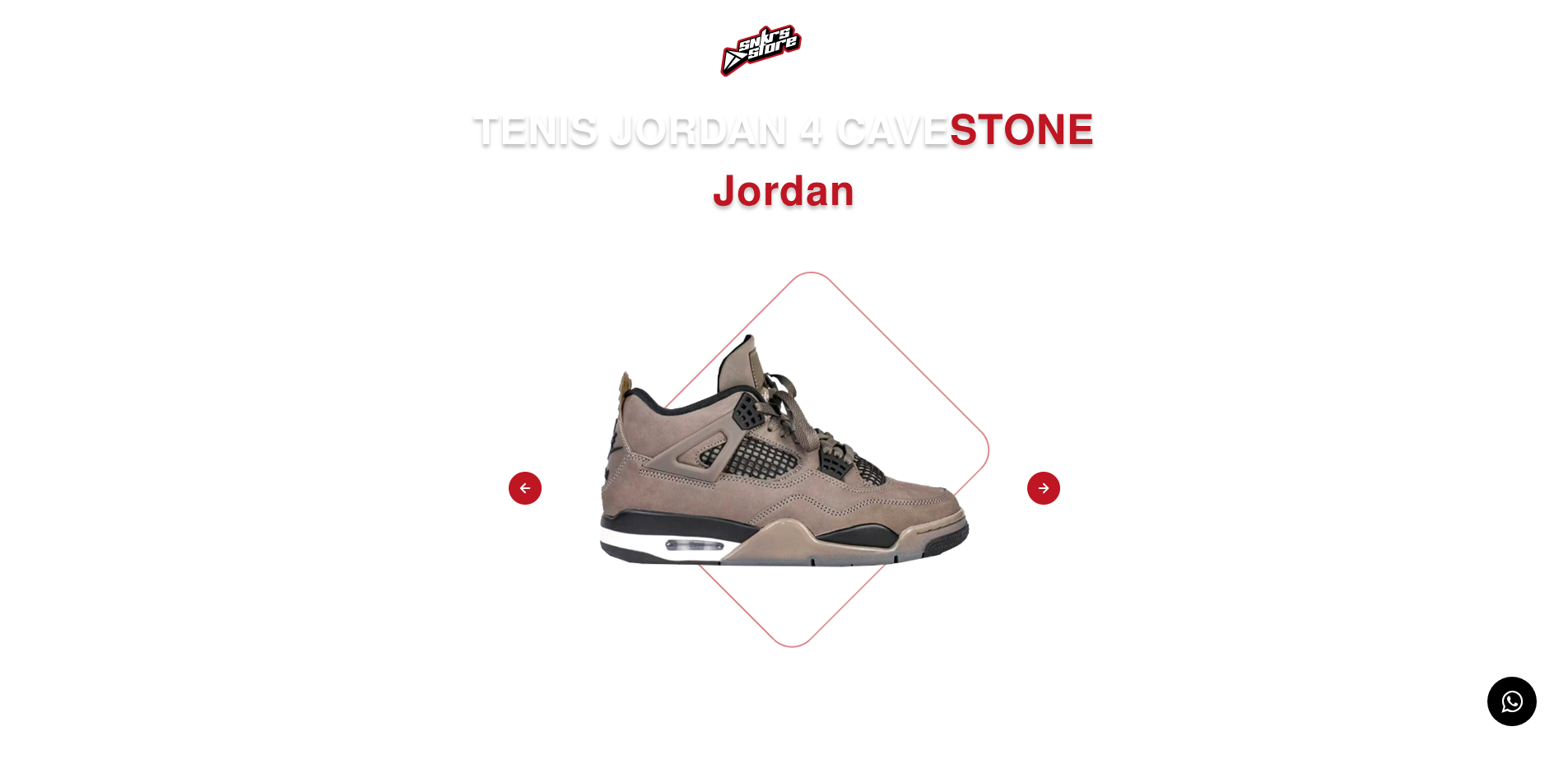
select select "**"
click at [43, 36] on nav at bounding box center [784, 51] width 1568 height 102
click at [42, 51] on img at bounding box center [43, 51] width 20 height 20
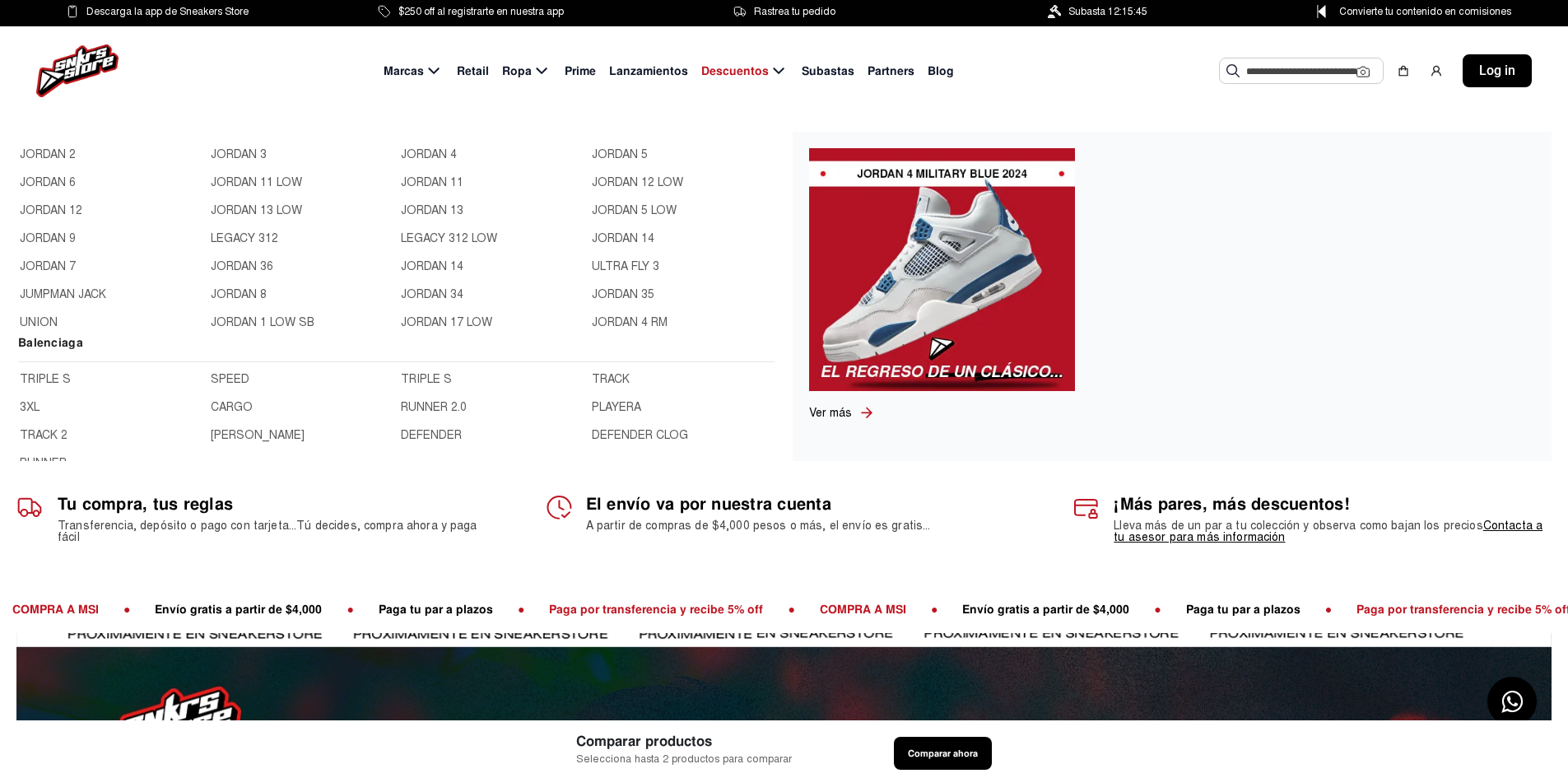
scroll to position [494, 0]
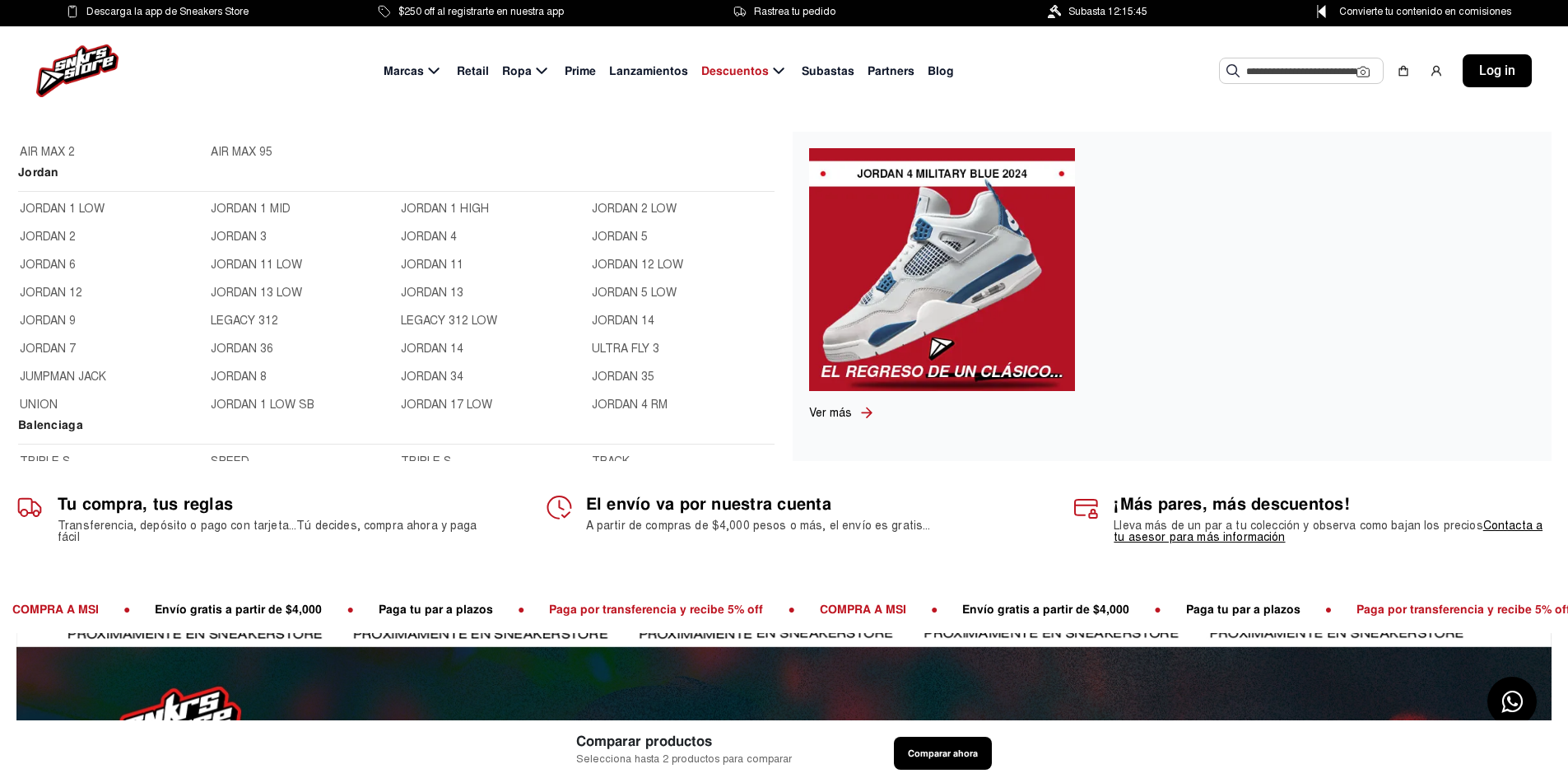
click at [603, 235] on link "JORDAN 5" at bounding box center [682, 237] width 181 height 18
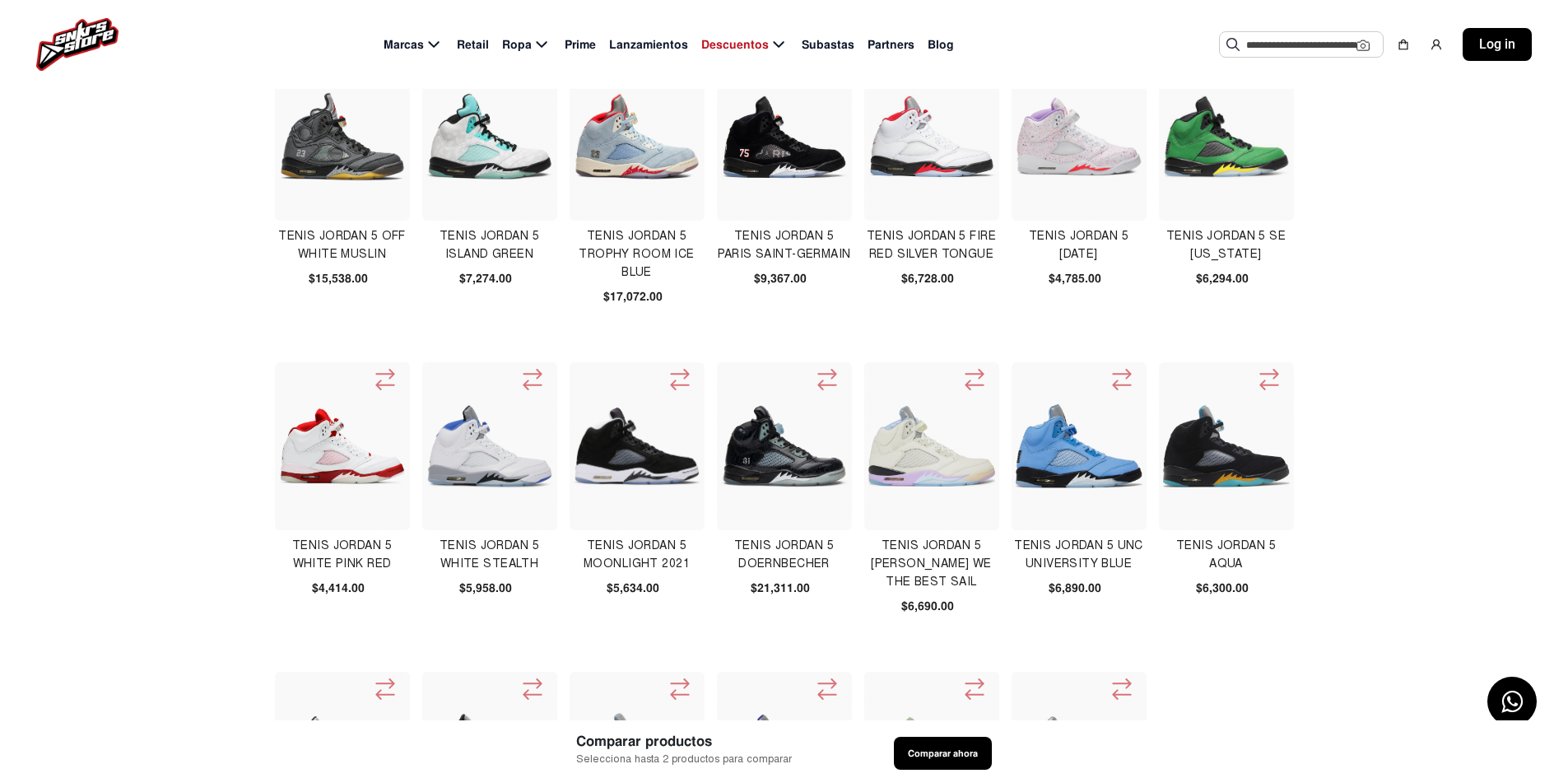
scroll to position [247, 0]
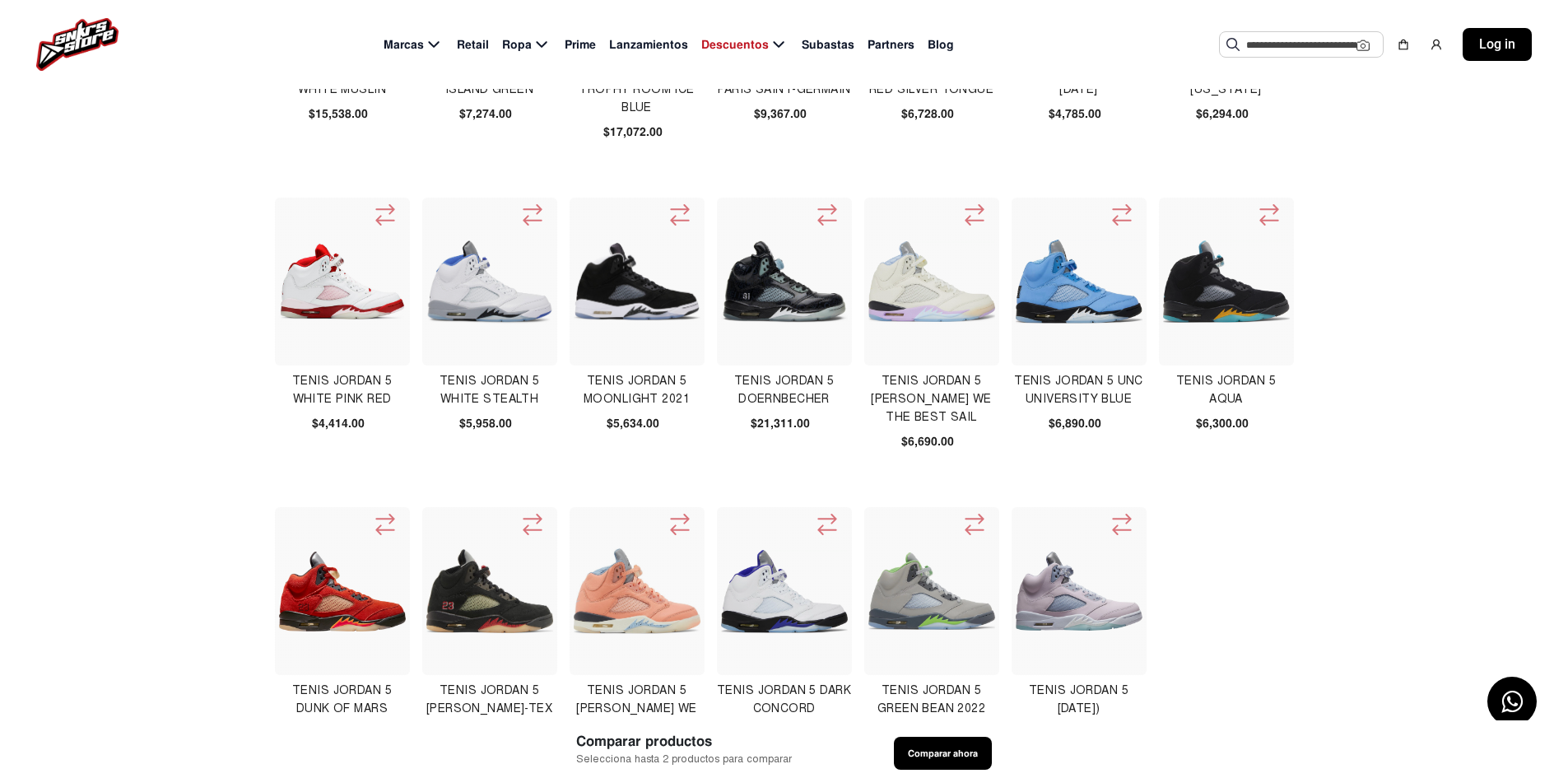
click at [479, 299] on img at bounding box center [490, 281] width 127 height 127
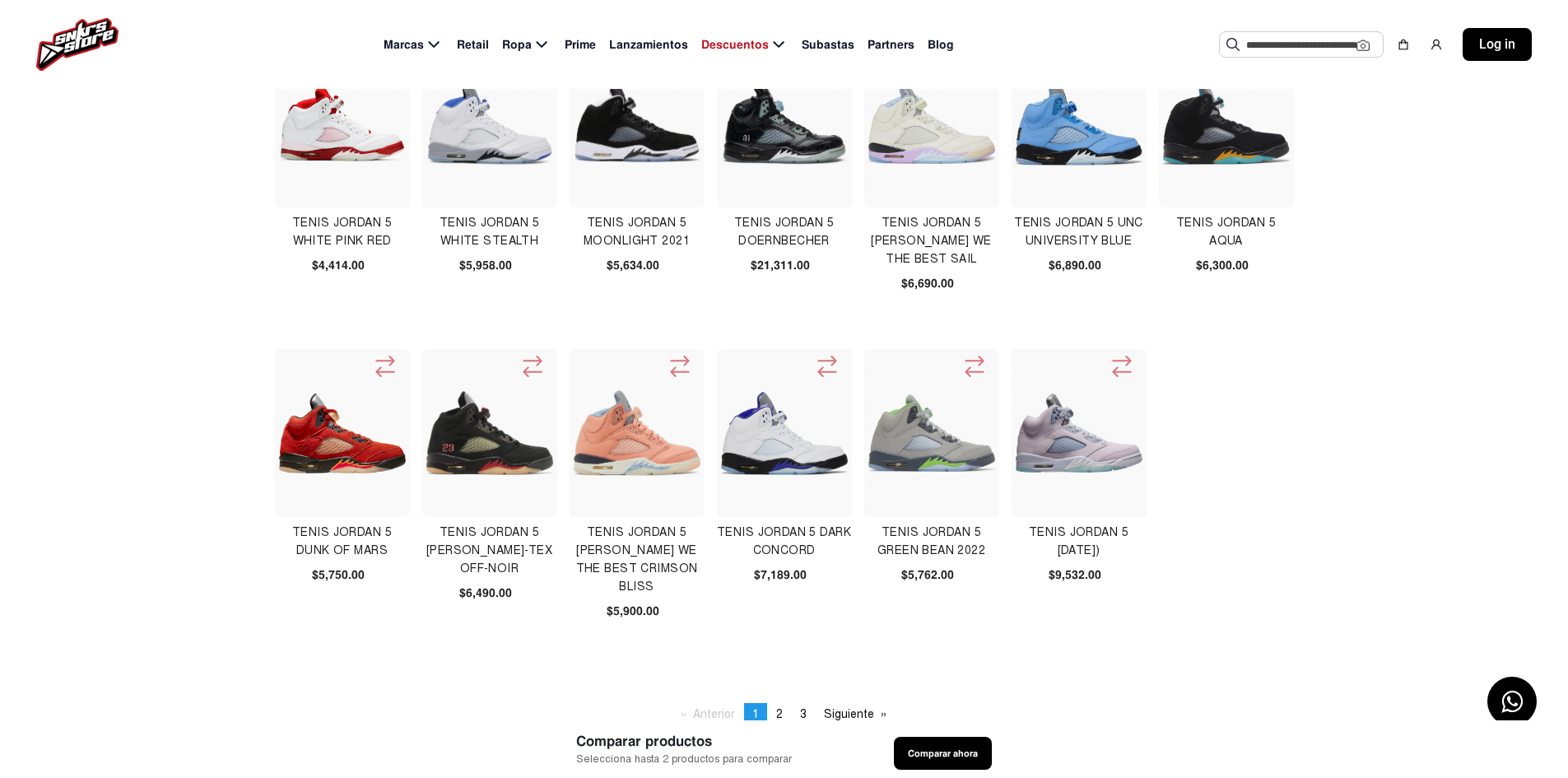
scroll to position [412, 0]
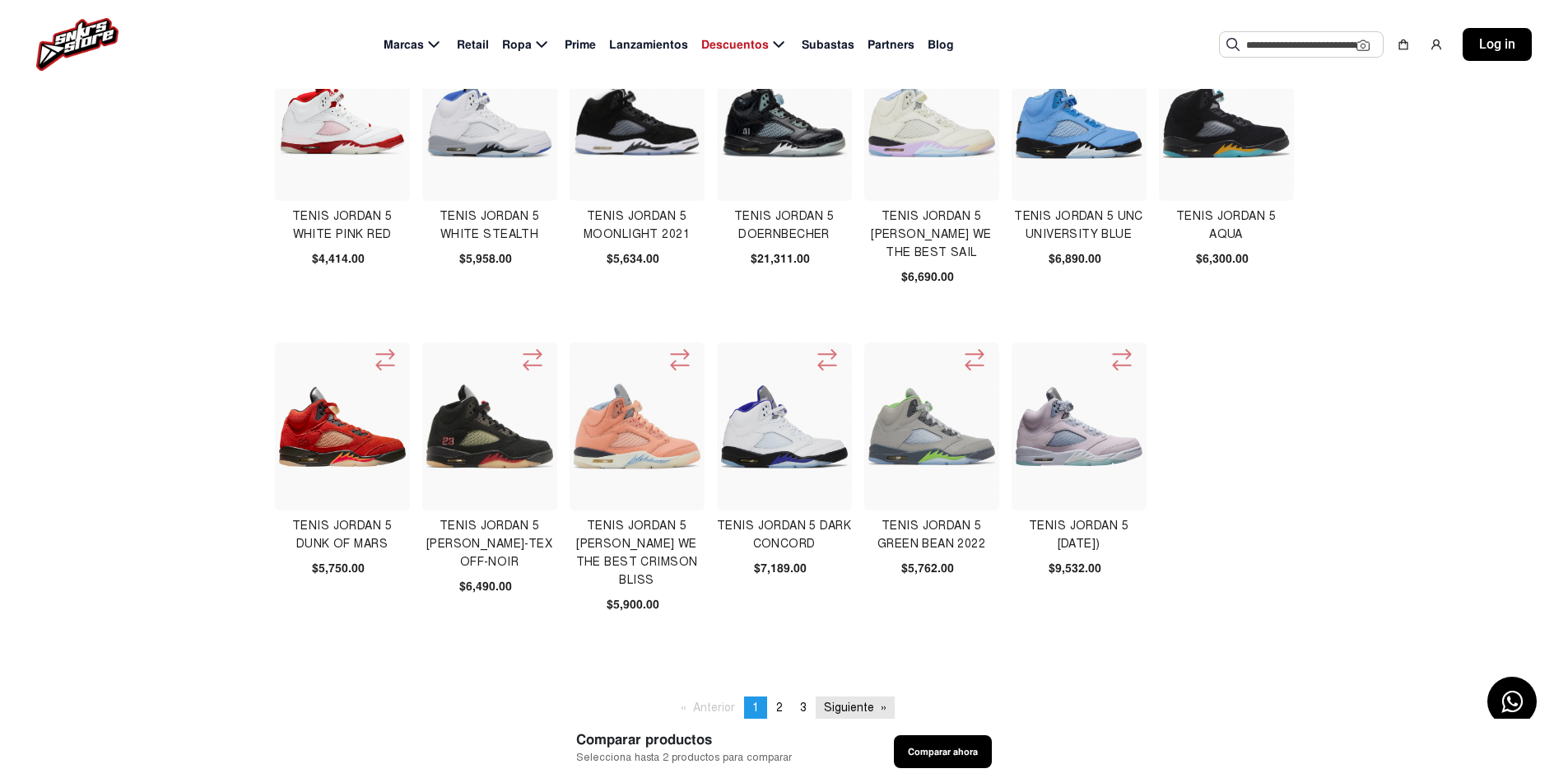
click at [843, 710] on link "Siguiente page" at bounding box center [855, 707] width 79 height 22
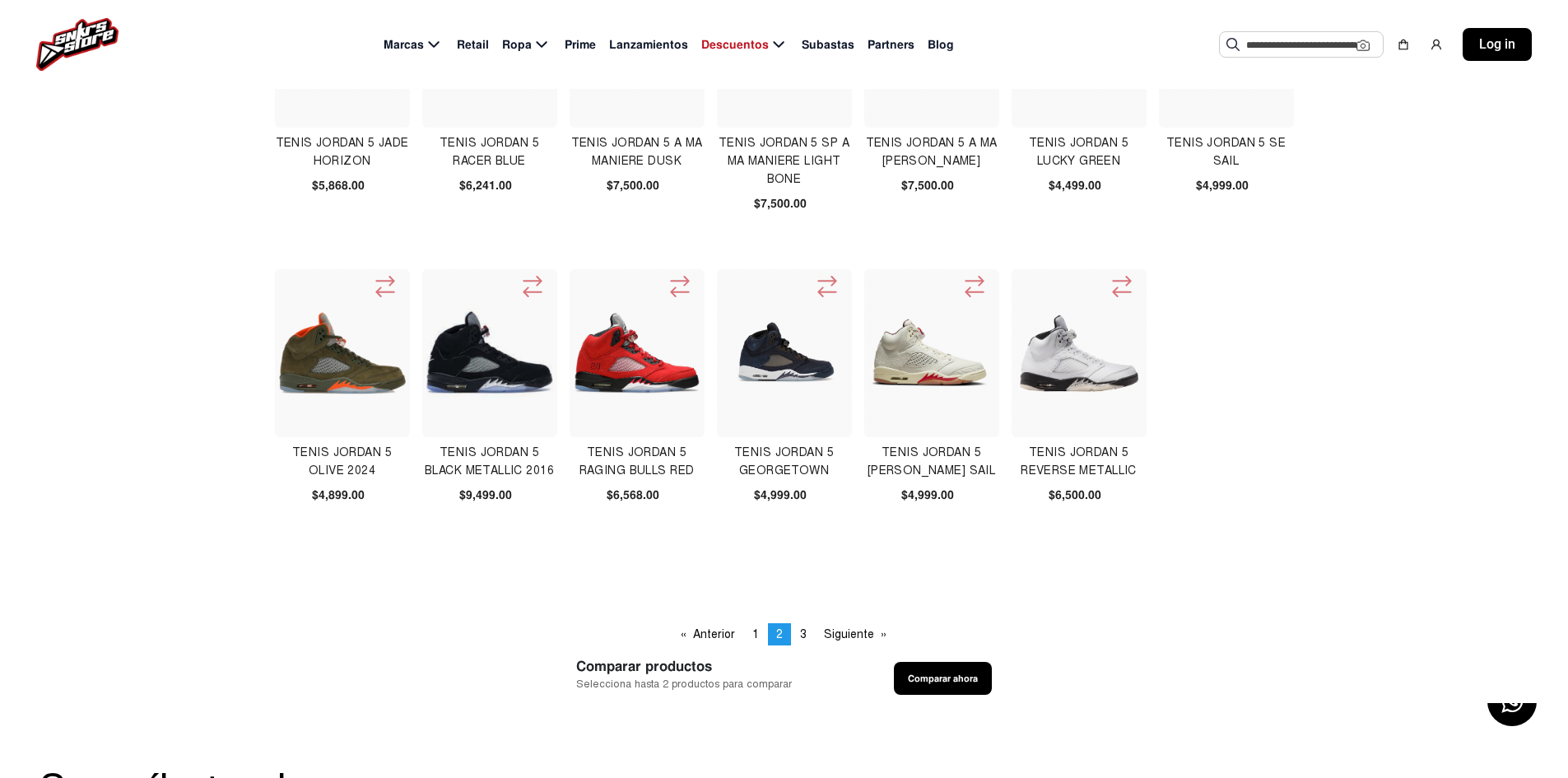
scroll to position [494, 0]
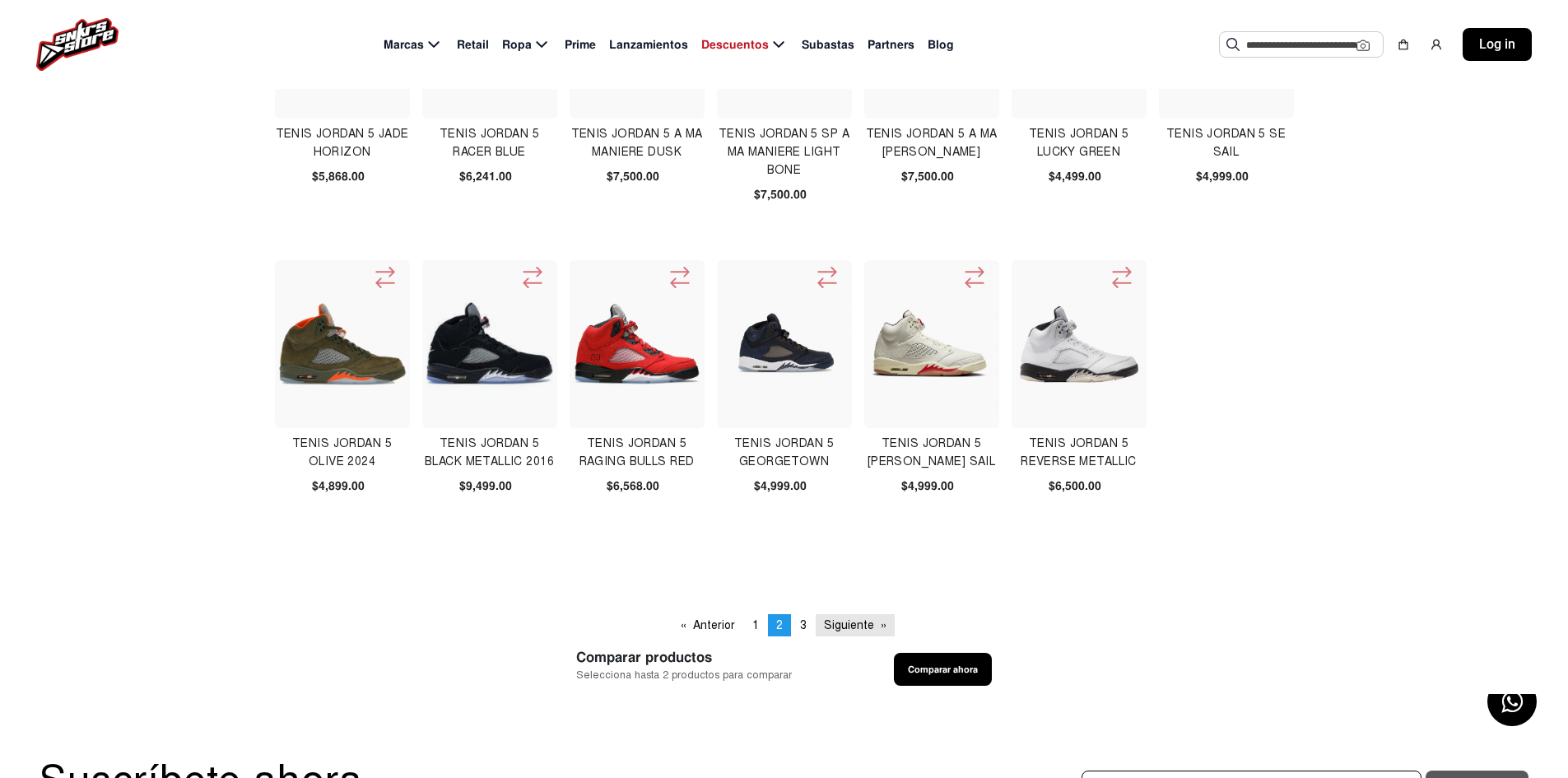
click at [848, 621] on link "Siguiente page" at bounding box center [855, 626] width 79 height 22
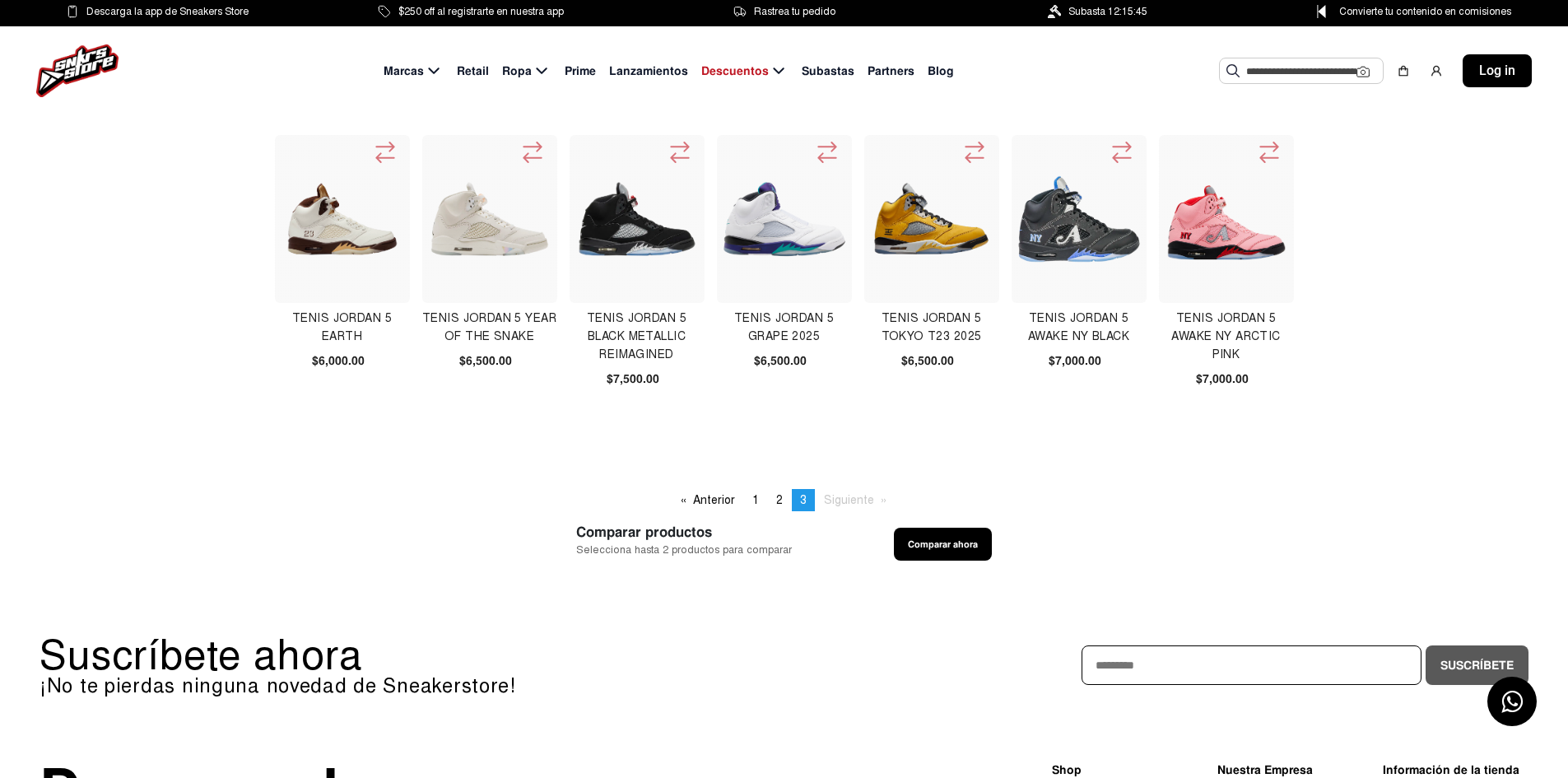
click at [774, 250] on img at bounding box center [784, 219] width 127 height 127
click at [753, 497] on span "1" at bounding box center [755, 500] width 6 height 14
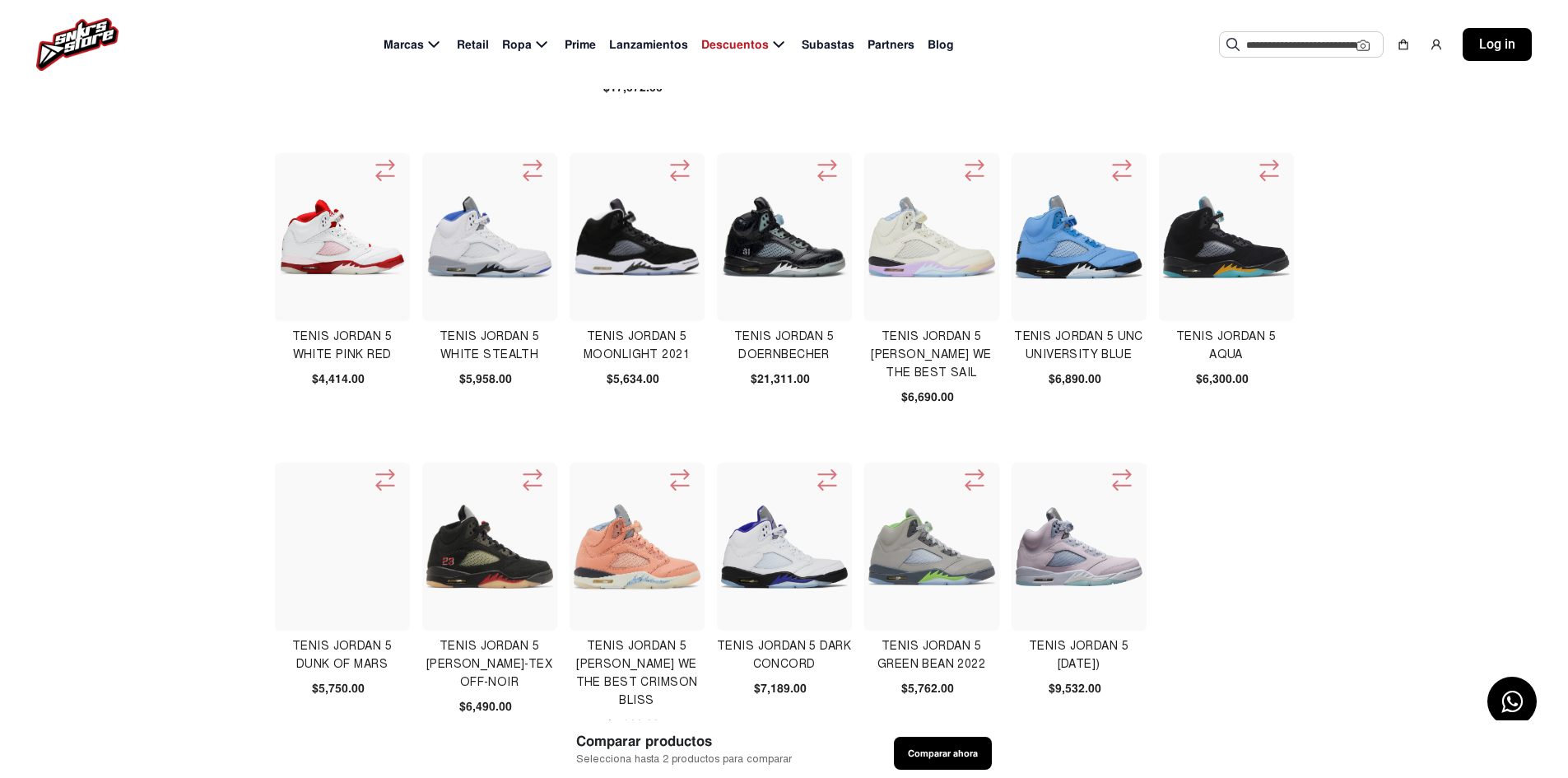
scroll to position [329, 0]
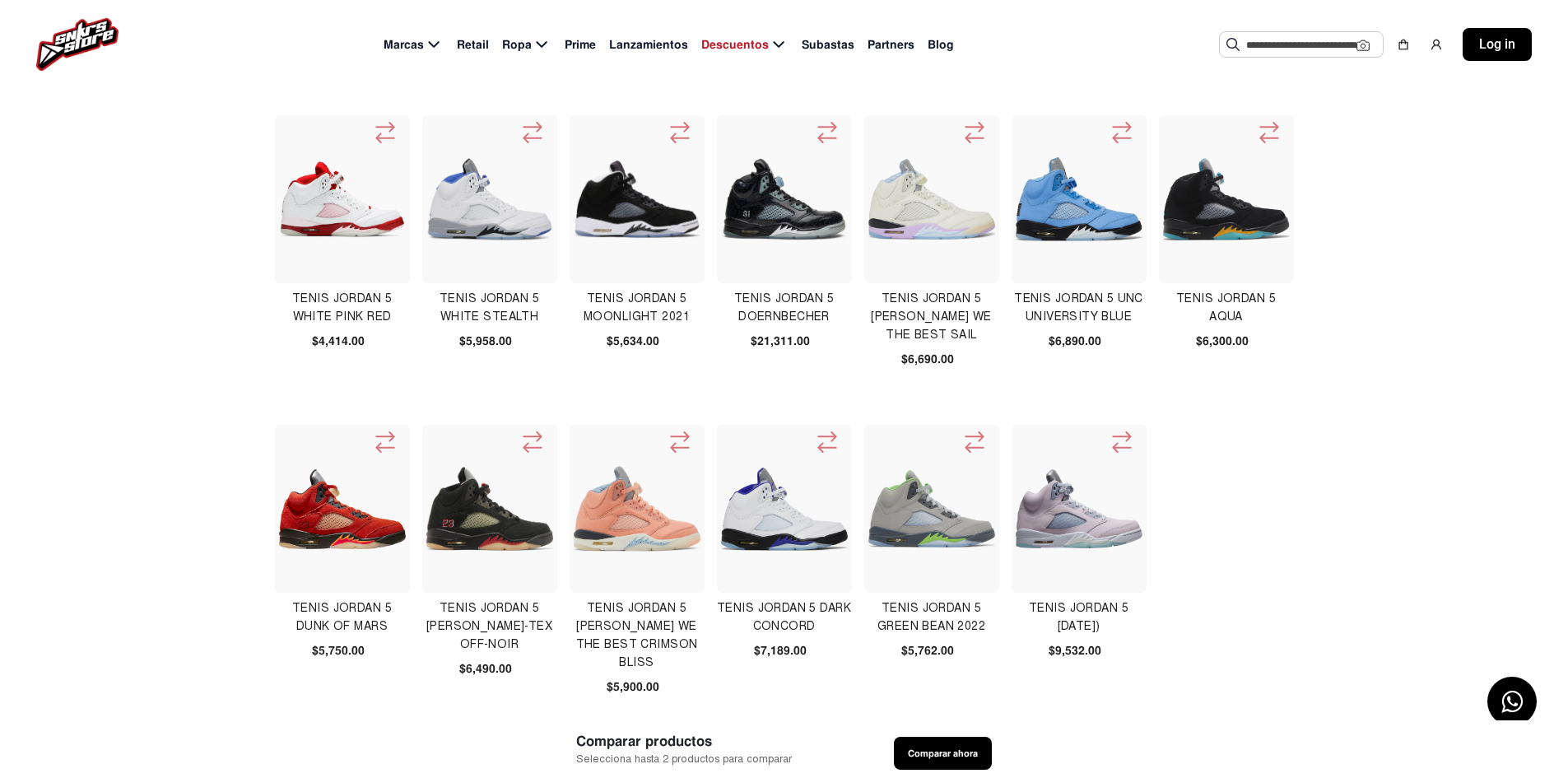
click at [783, 507] on img at bounding box center [784, 509] width 127 height 84
click at [491, 186] on img at bounding box center [490, 199] width 127 height 127
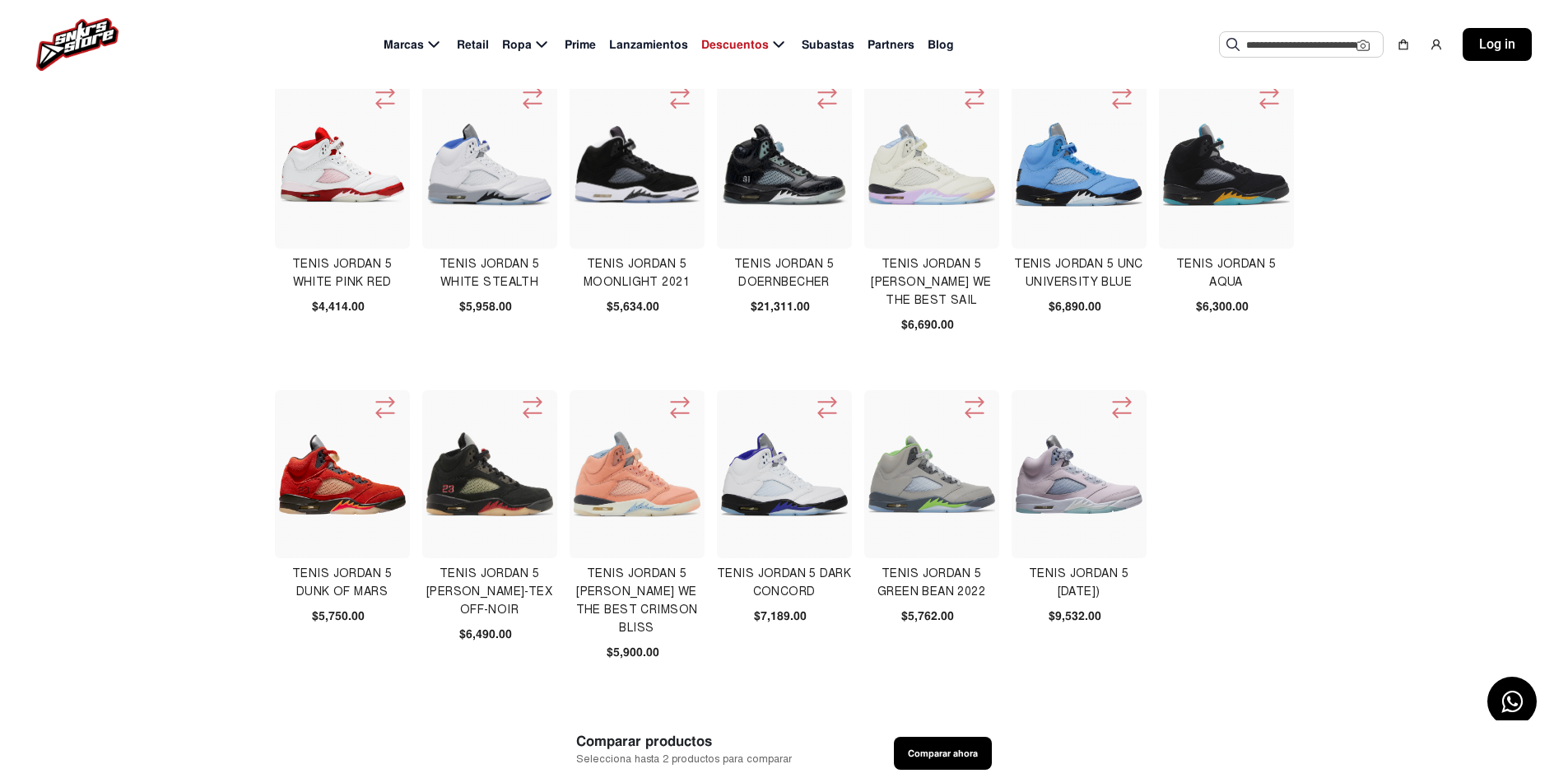
scroll to position [494, 0]
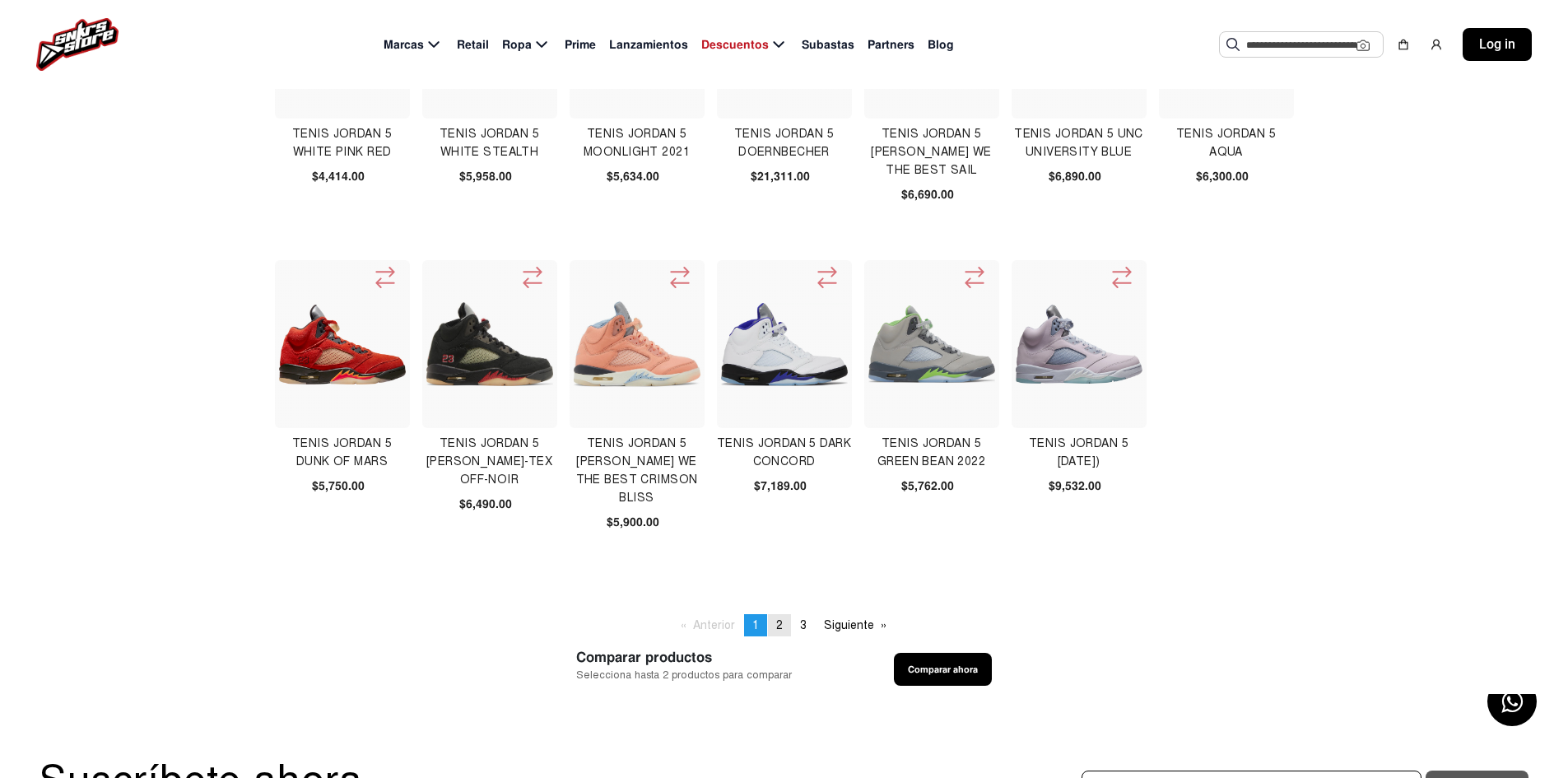
click at [776, 624] on span "2" at bounding box center [779, 625] width 6 height 14
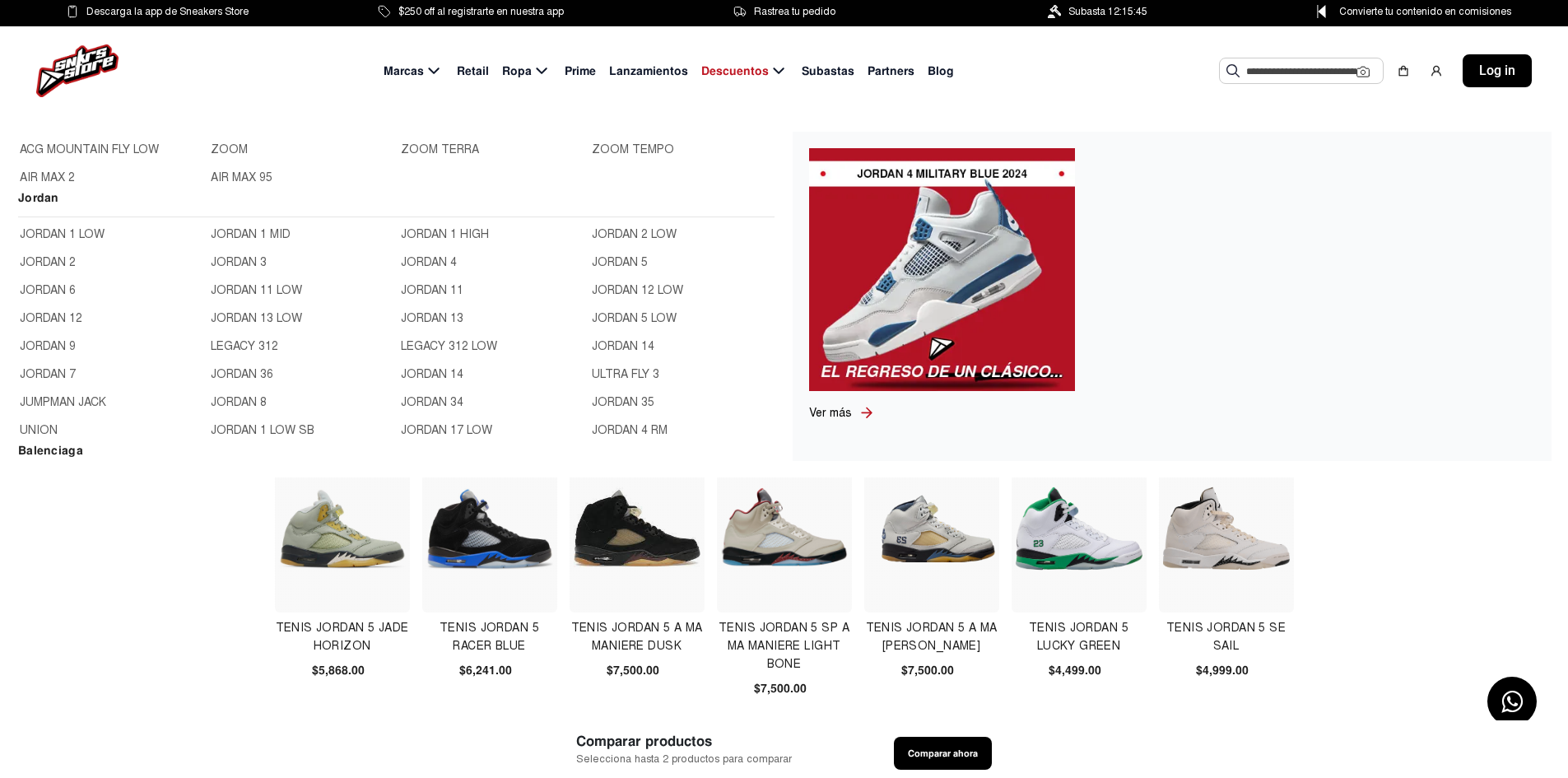
scroll to position [494, 0]
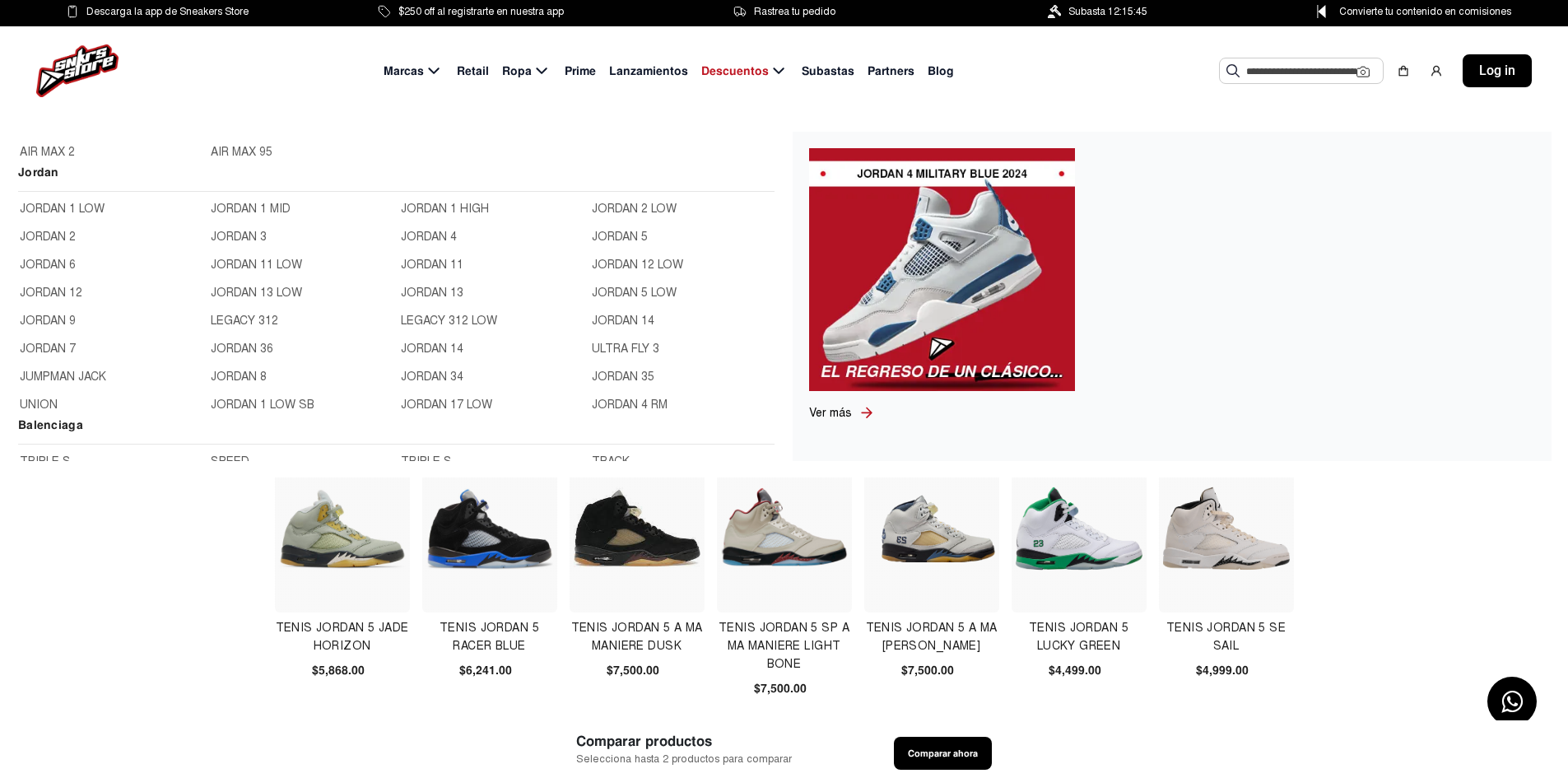
click at [45, 288] on link "JORDAN 12" at bounding box center [110, 293] width 181 height 18
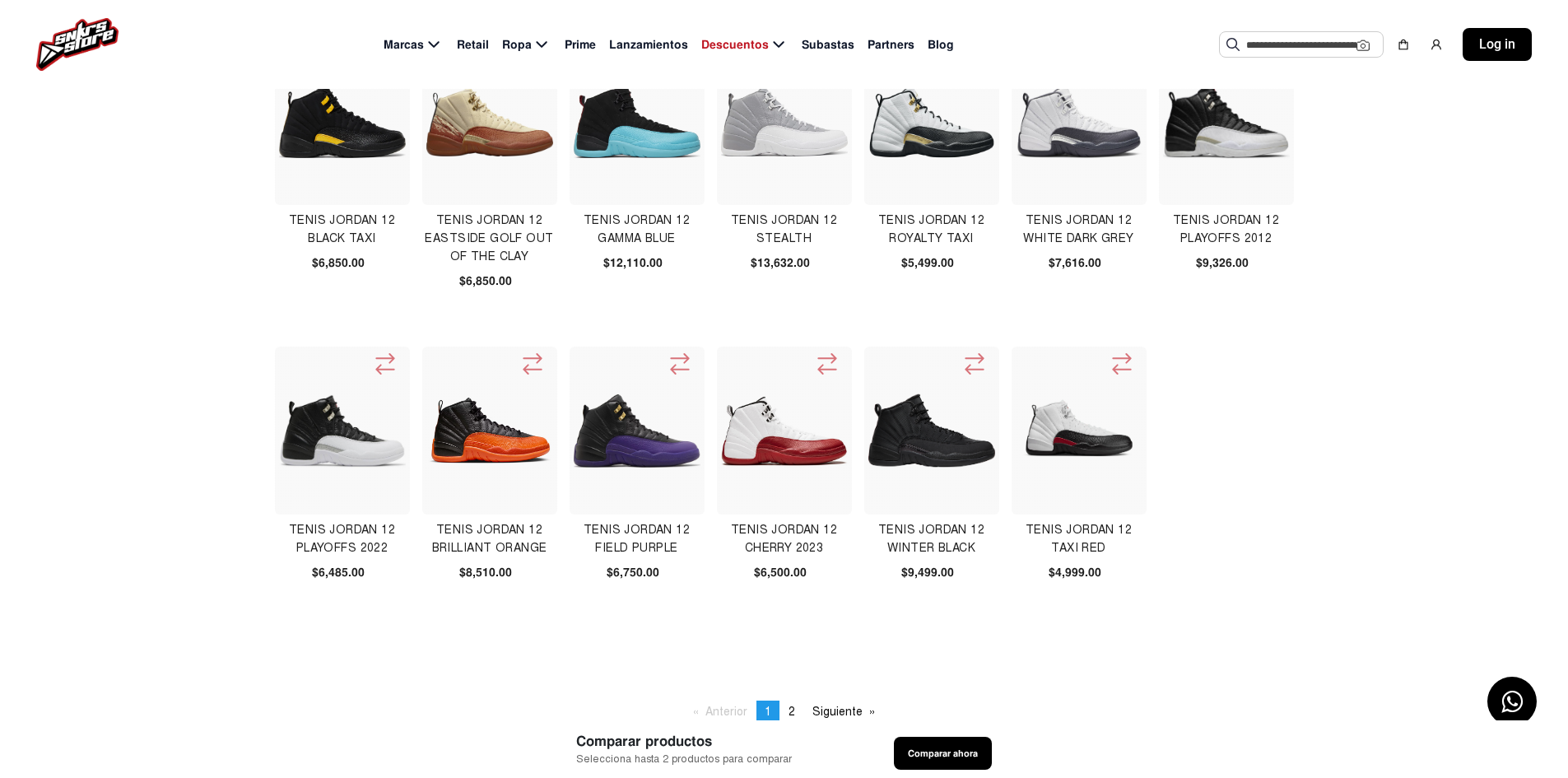
scroll to position [412, 0]
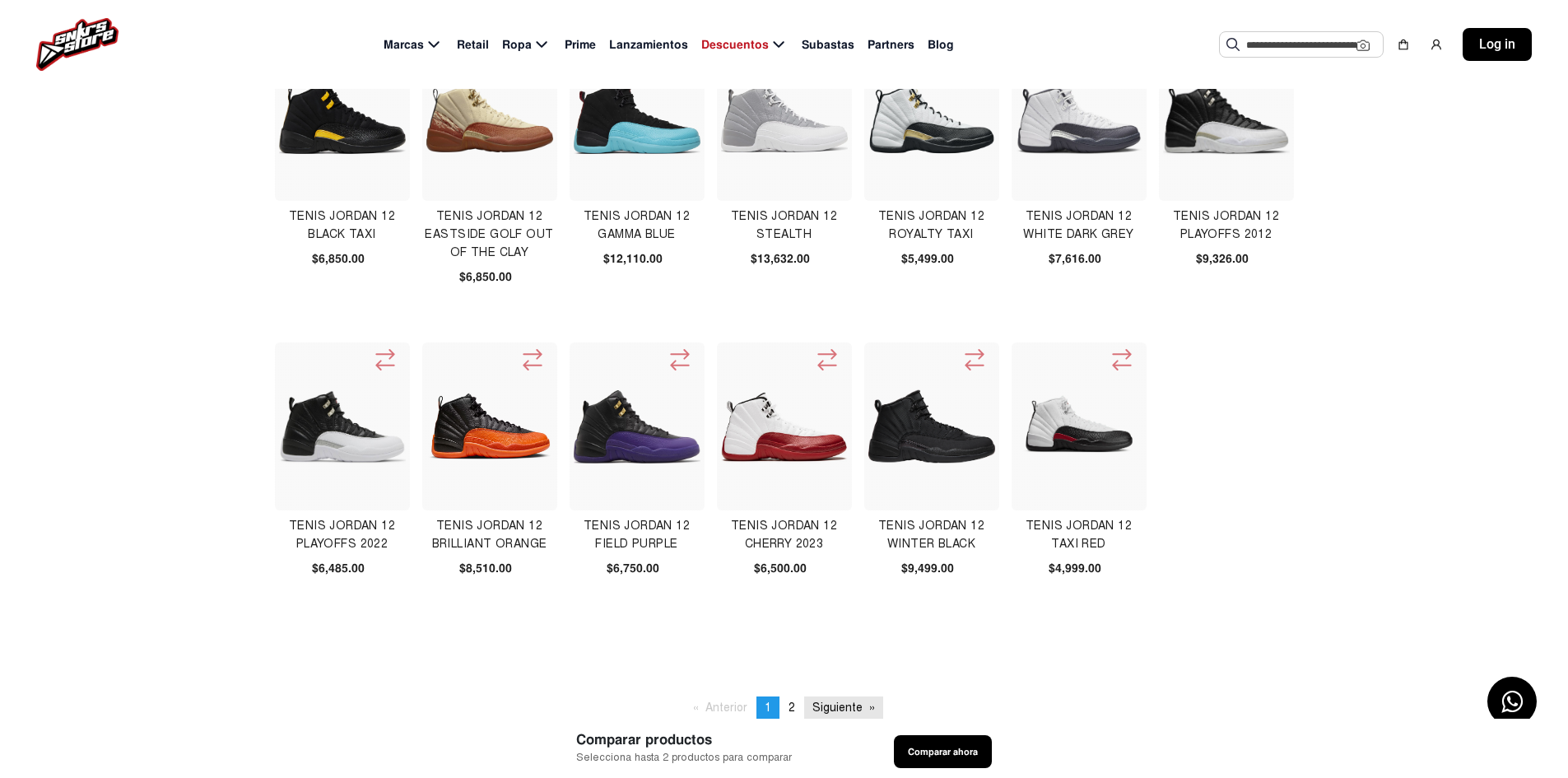
click at [829, 700] on link "Siguiente page" at bounding box center [844, 707] width 79 height 22
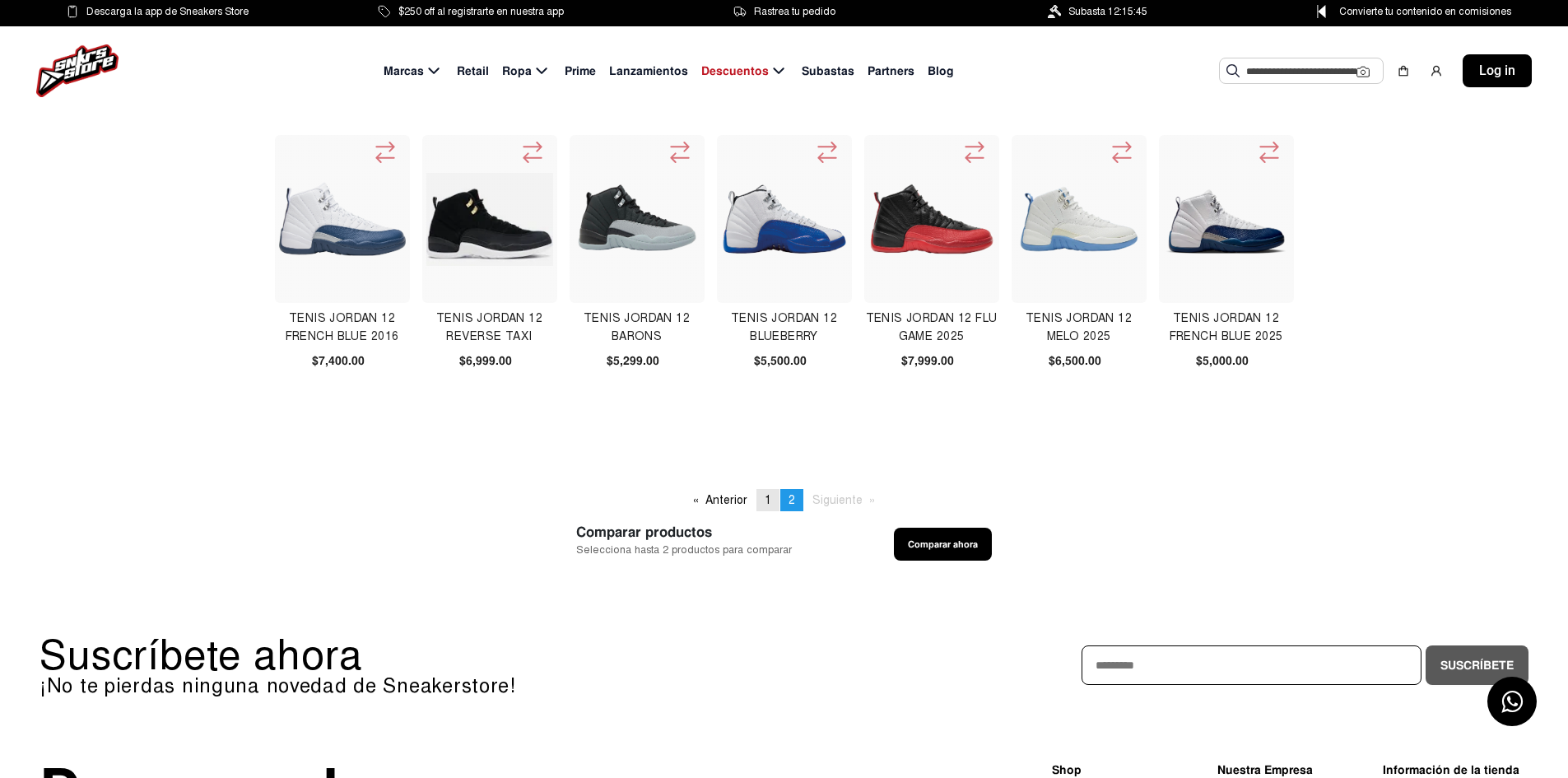
click at [765, 497] on span "1" at bounding box center [767, 500] width 6 height 14
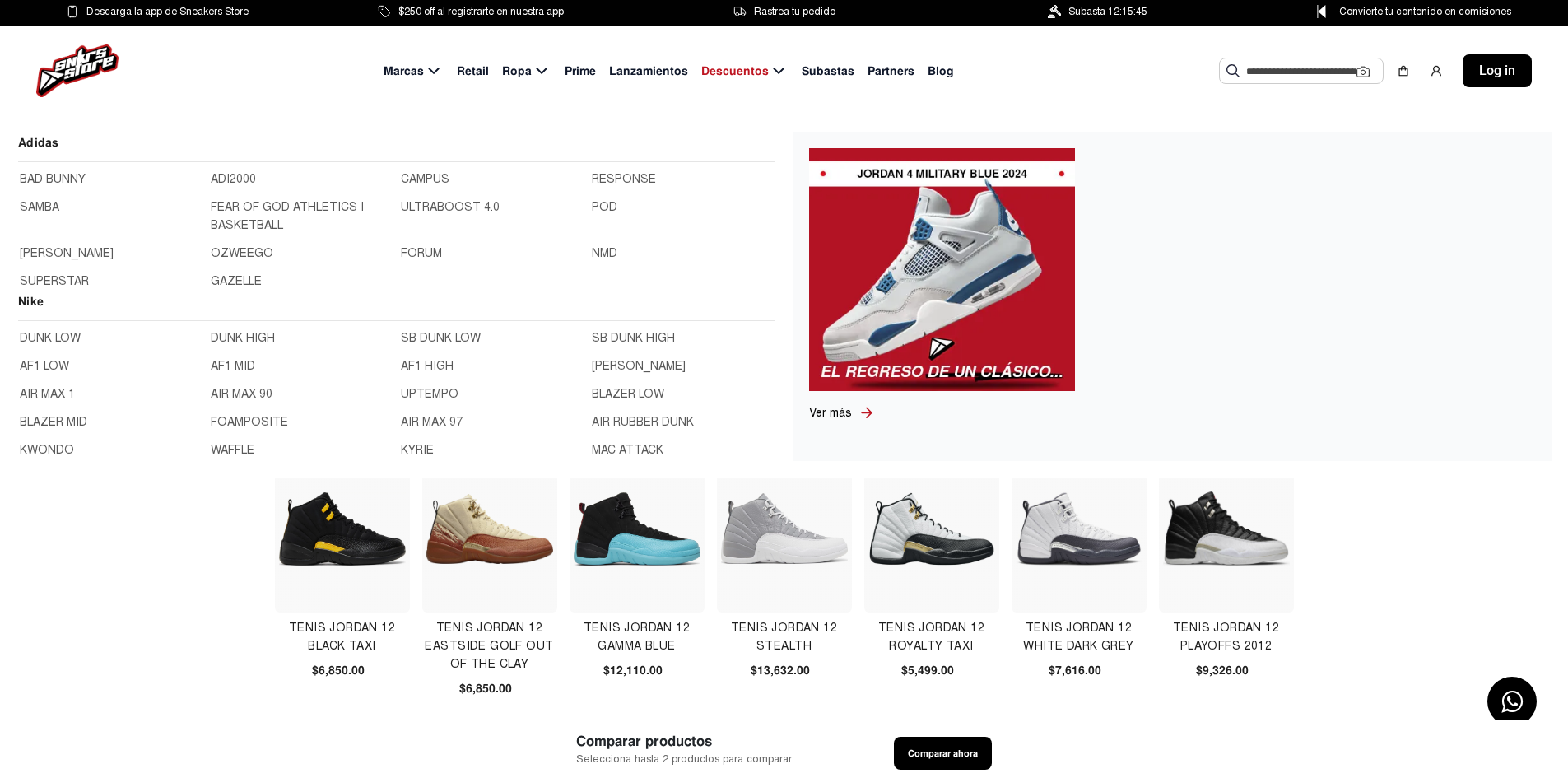
click at [436, 67] on icon at bounding box center [434, 71] width 20 height 20
click at [438, 70] on icon at bounding box center [434, 71] width 20 height 20
drag, startPoint x: 429, startPoint y: 183, endPoint x: 446, endPoint y: 67, distance: 117.2
click at [437, 154] on h2 "Adidas" at bounding box center [397, 147] width 757 height 28
click at [432, 71] on icon at bounding box center [434, 71] width 20 height 20
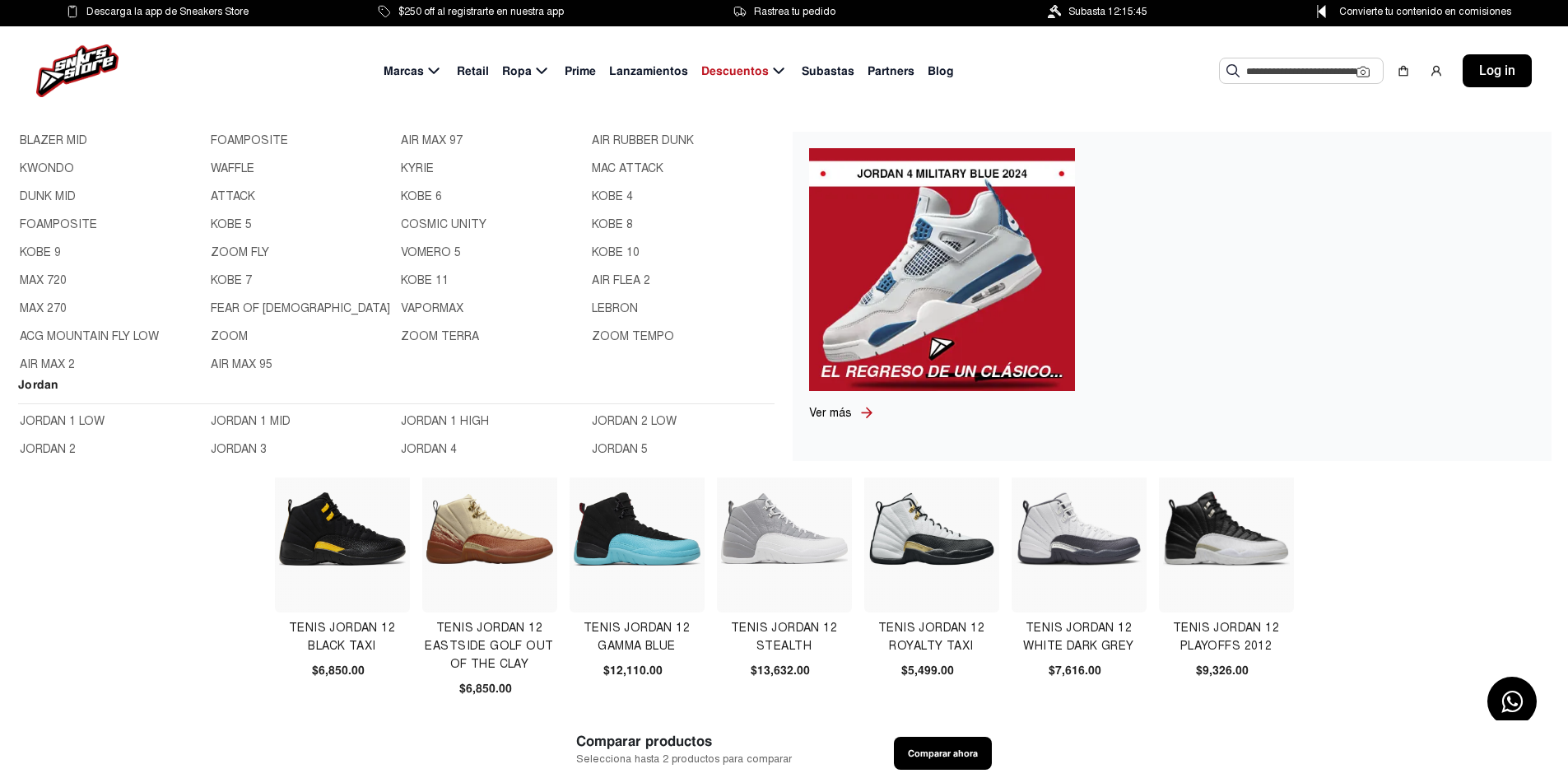
scroll to position [494, 0]
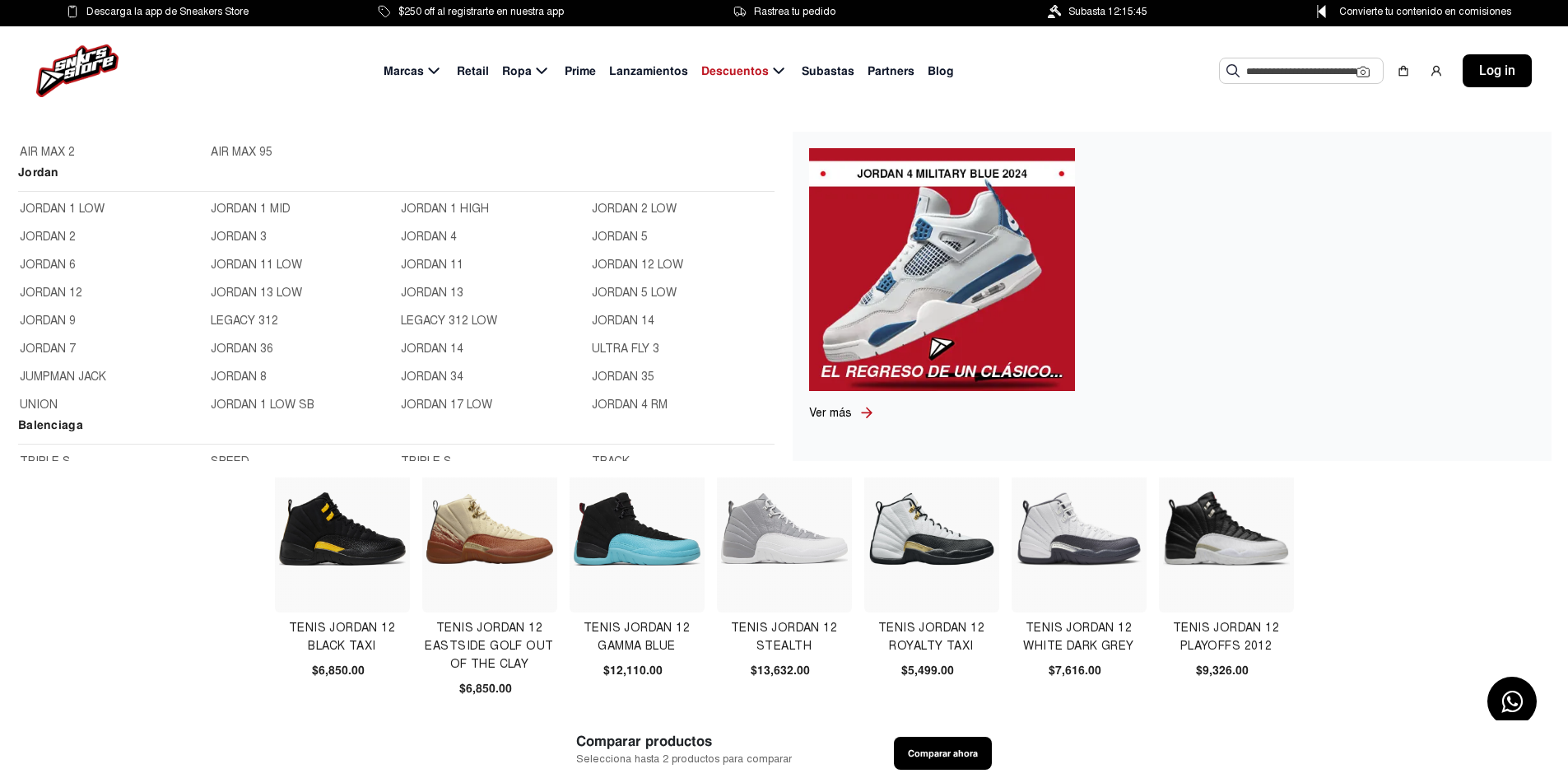
click at [434, 294] on link "JORDAN 13" at bounding box center [491, 293] width 181 height 18
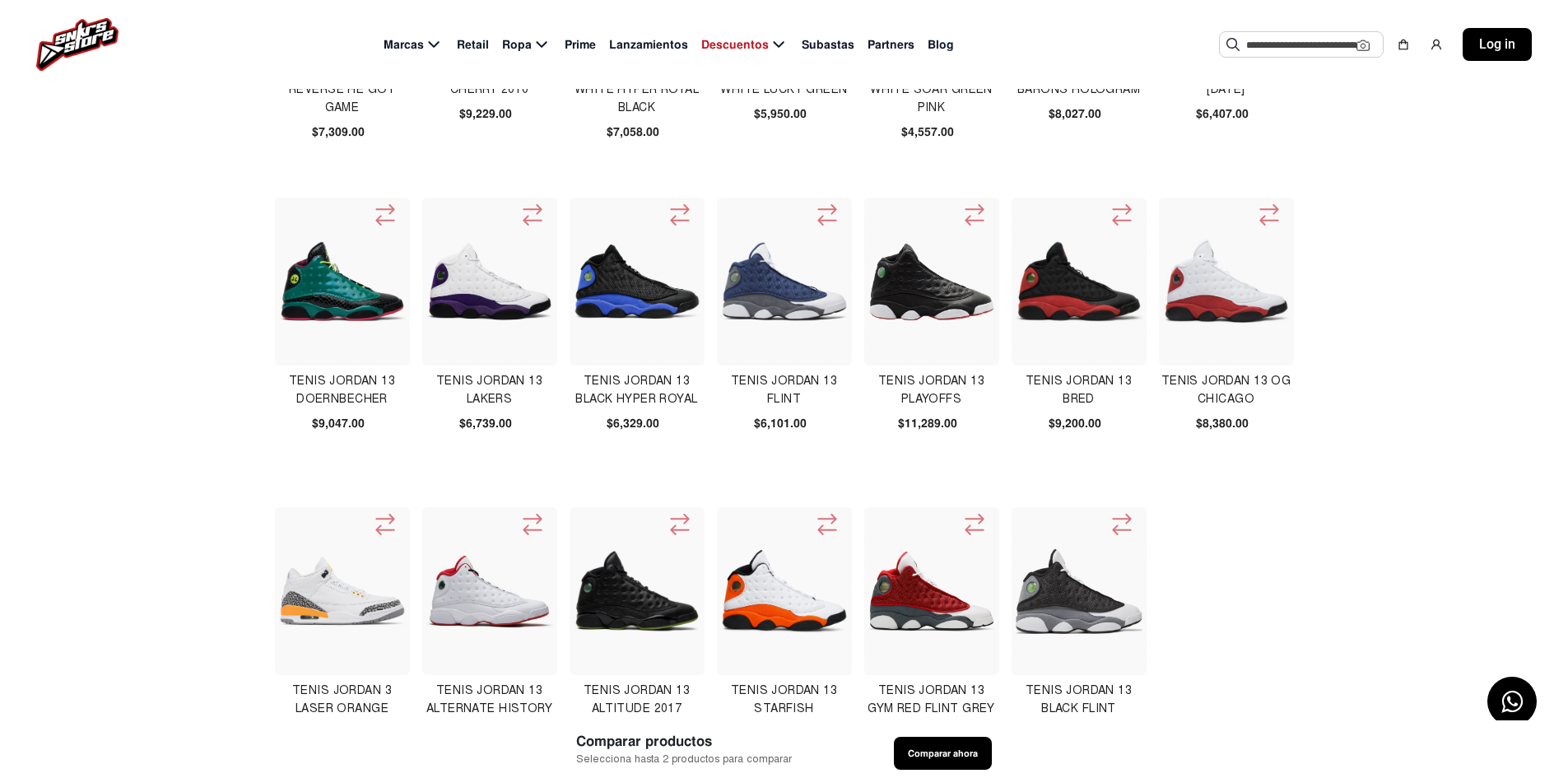
scroll to position [329, 0]
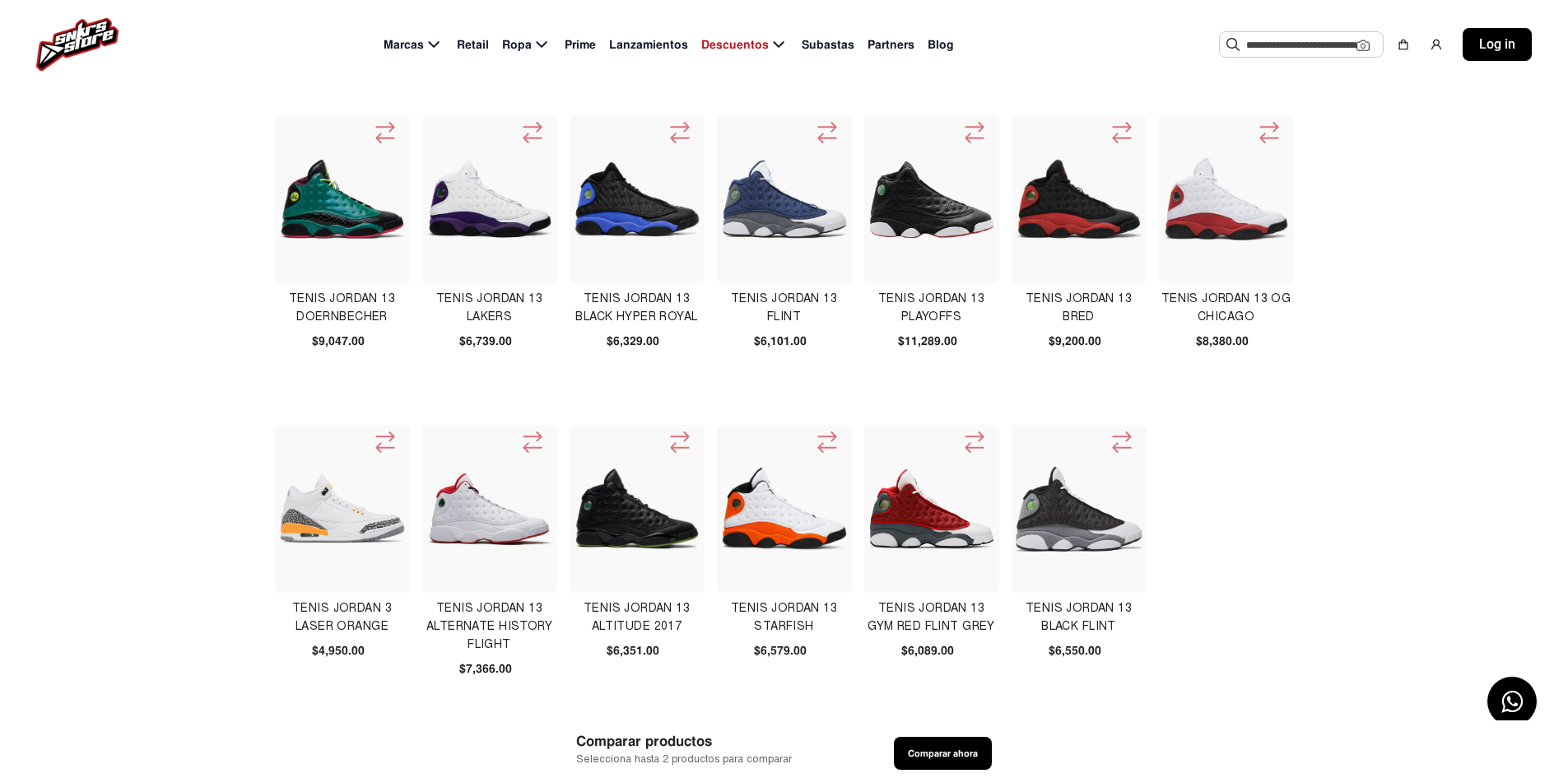
click at [1050, 199] on img at bounding box center [1079, 199] width 127 height 127
